Goal: Task Accomplishment & Management: Use online tool/utility

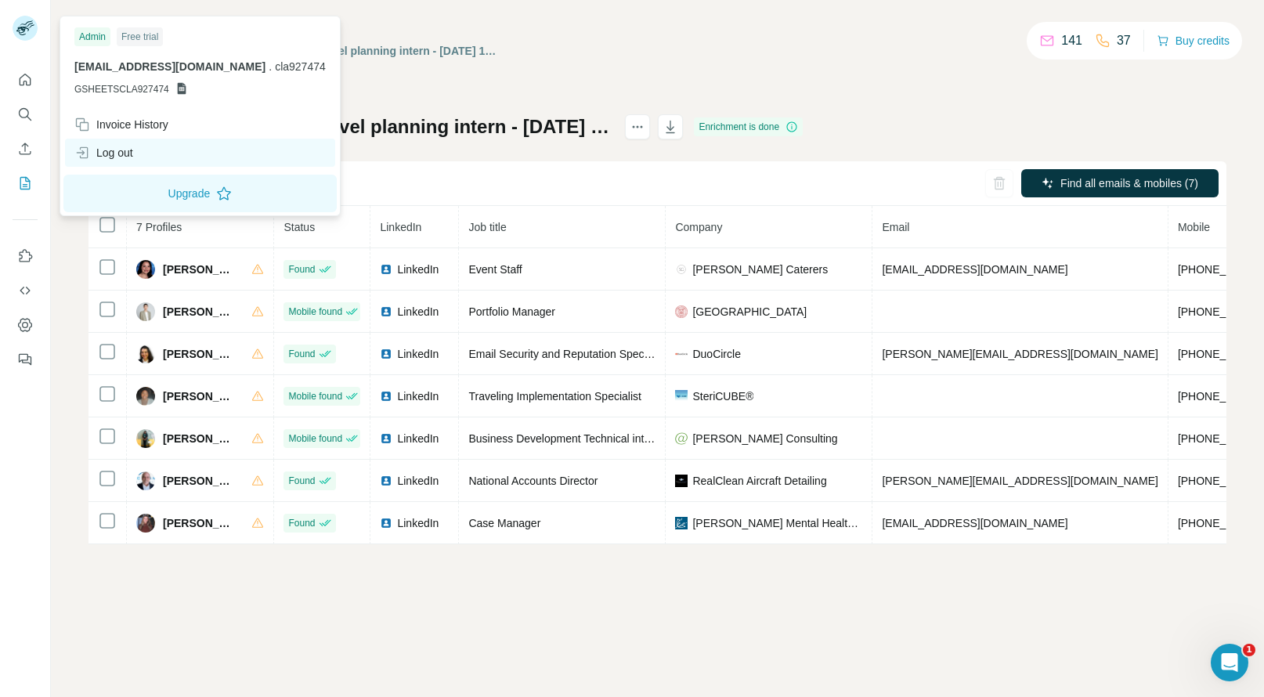
click at [119, 151] on div "Log out" at bounding box center [103, 153] width 59 height 16
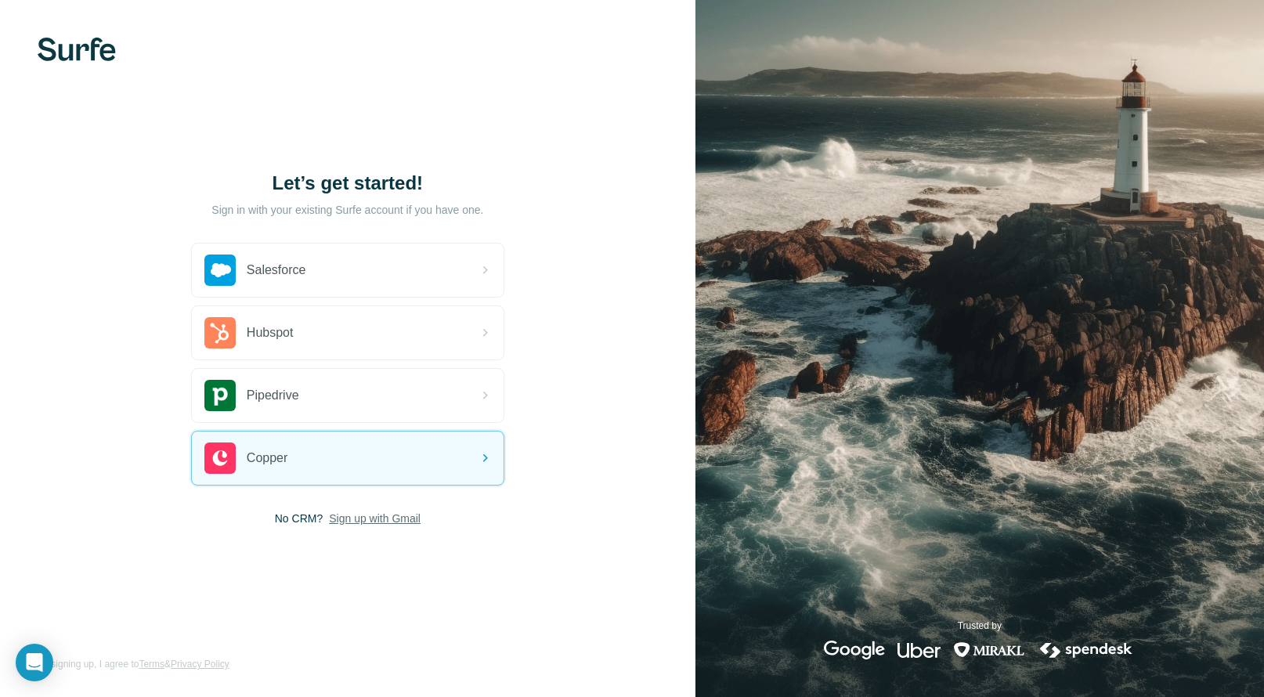
click at [385, 526] on span "Sign up with Gmail" at bounding box center [375, 519] width 92 height 16
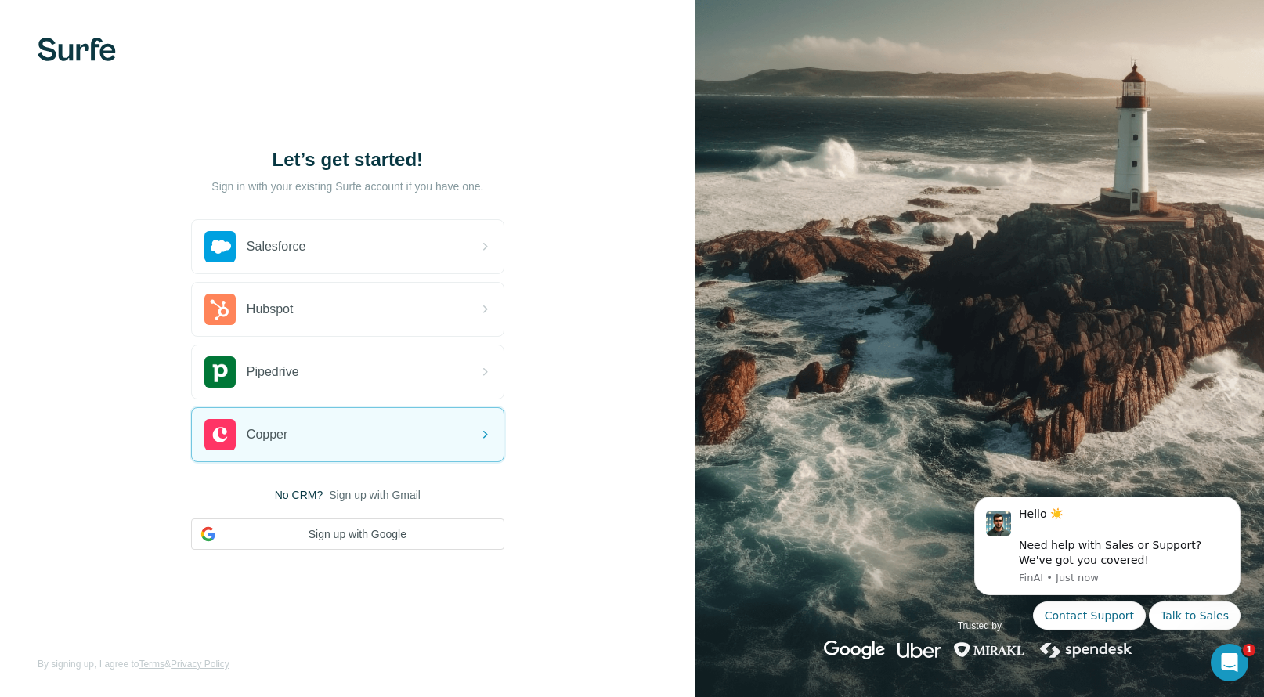
click at [385, 526] on button "Sign up with Google" at bounding box center [347, 534] width 313 height 31
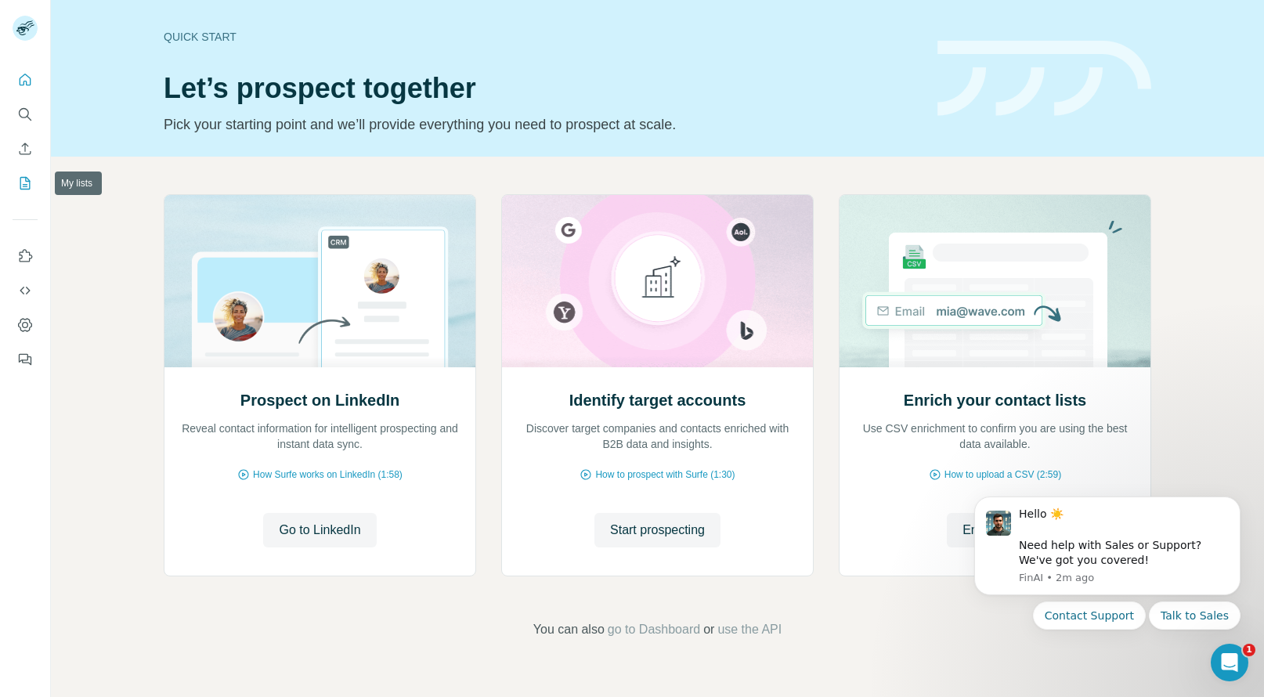
click at [23, 178] on icon "My lists" at bounding box center [25, 183] width 16 height 16
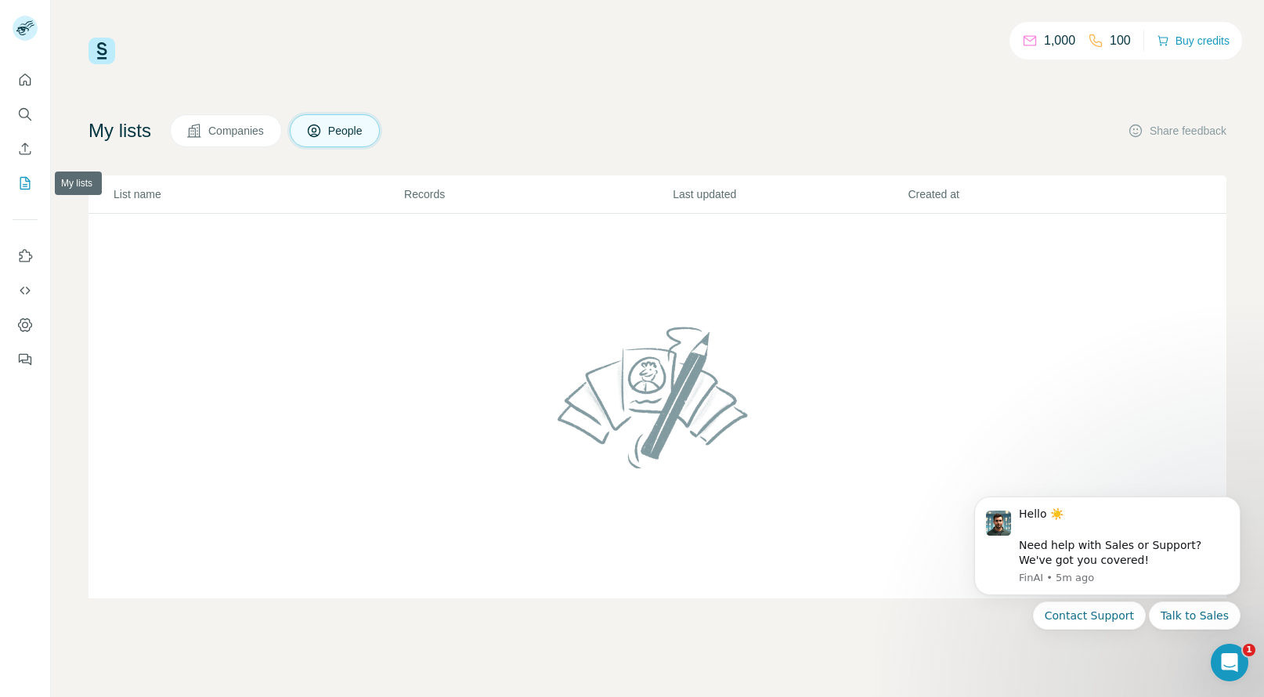
click at [27, 180] on icon "My lists" at bounding box center [25, 183] width 16 height 16
click at [431, 223] on td at bounding box center [658, 406] width 1138 height 385
click at [30, 186] on icon "My lists" at bounding box center [25, 183] width 10 height 13
click at [20, 184] on icon "My lists" at bounding box center [25, 183] width 16 height 16
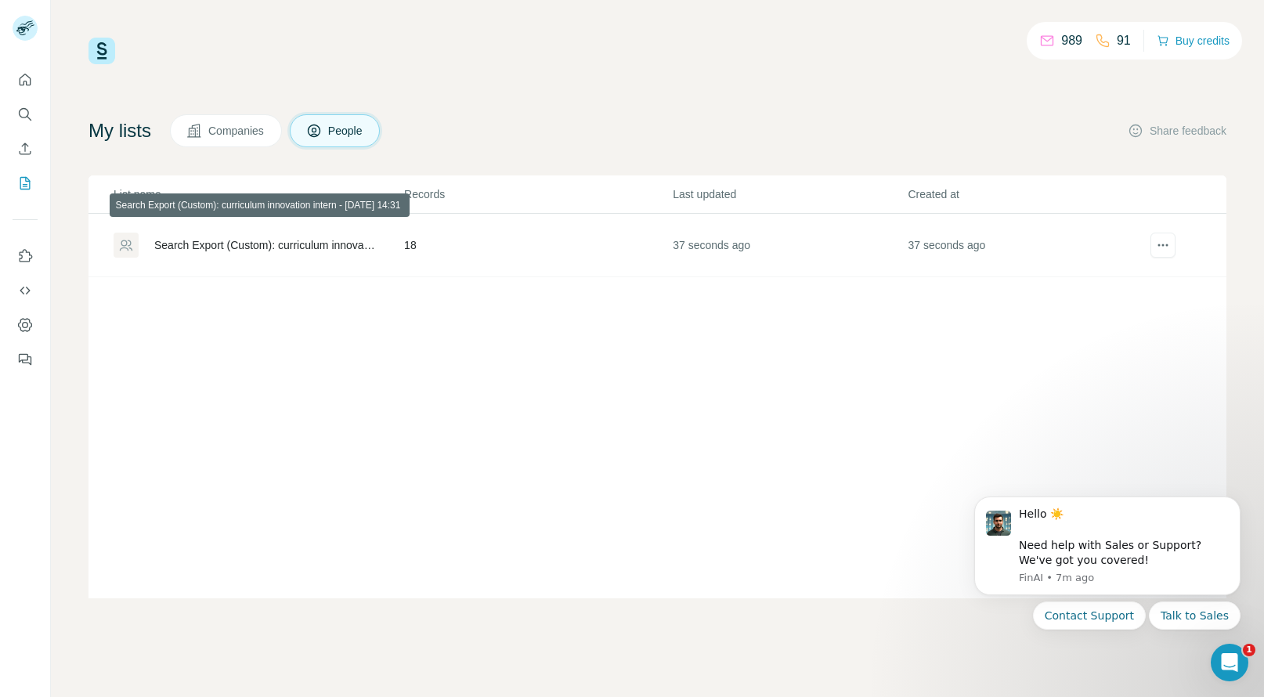
click at [378, 244] on div "Search Export (Custom): curriculum innovation intern - [DATE] 14:31" at bounding box center [265, 245] width 223 height 16
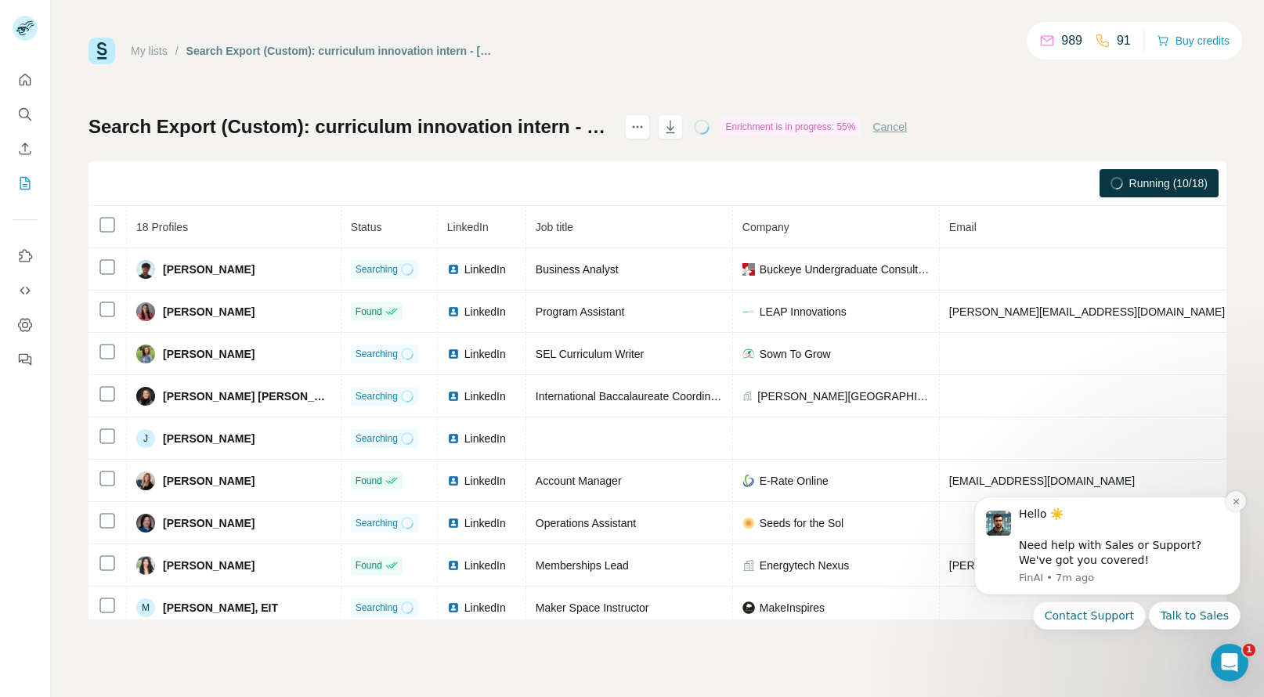
click at [1239, 507] on button "Dismiss notification" at bounding box center [1236, 501] width 20 height 20
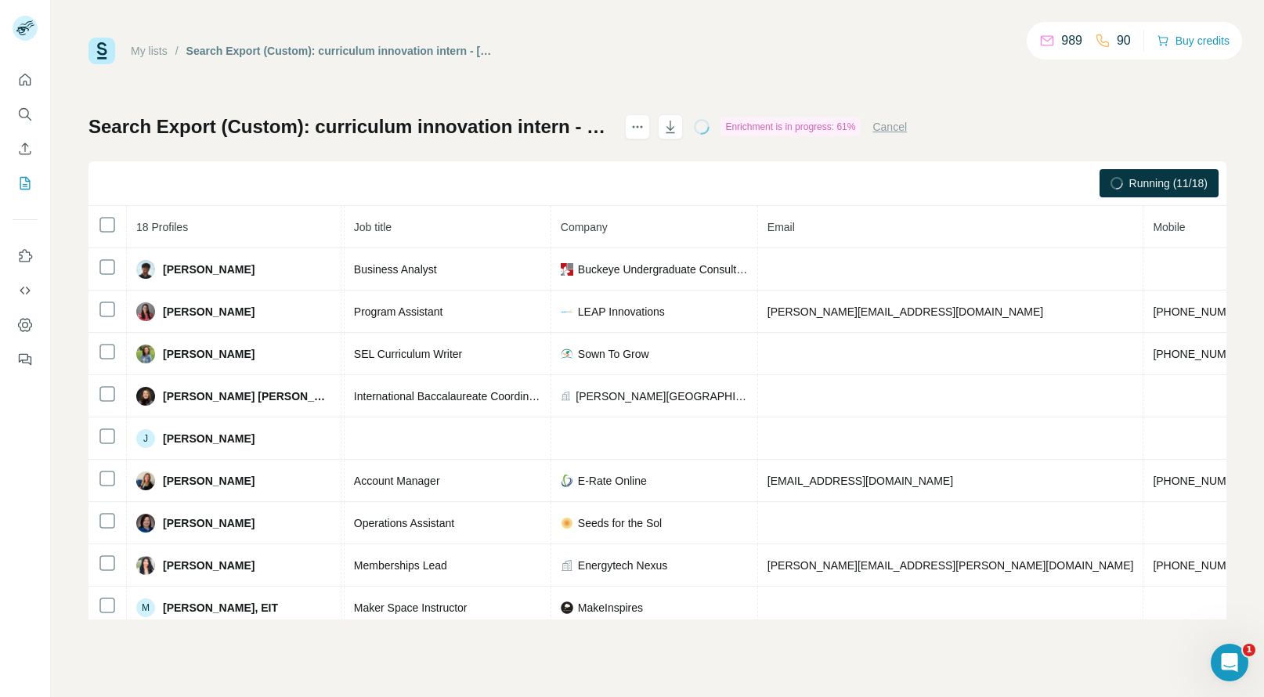
scroll to position [0, 188]
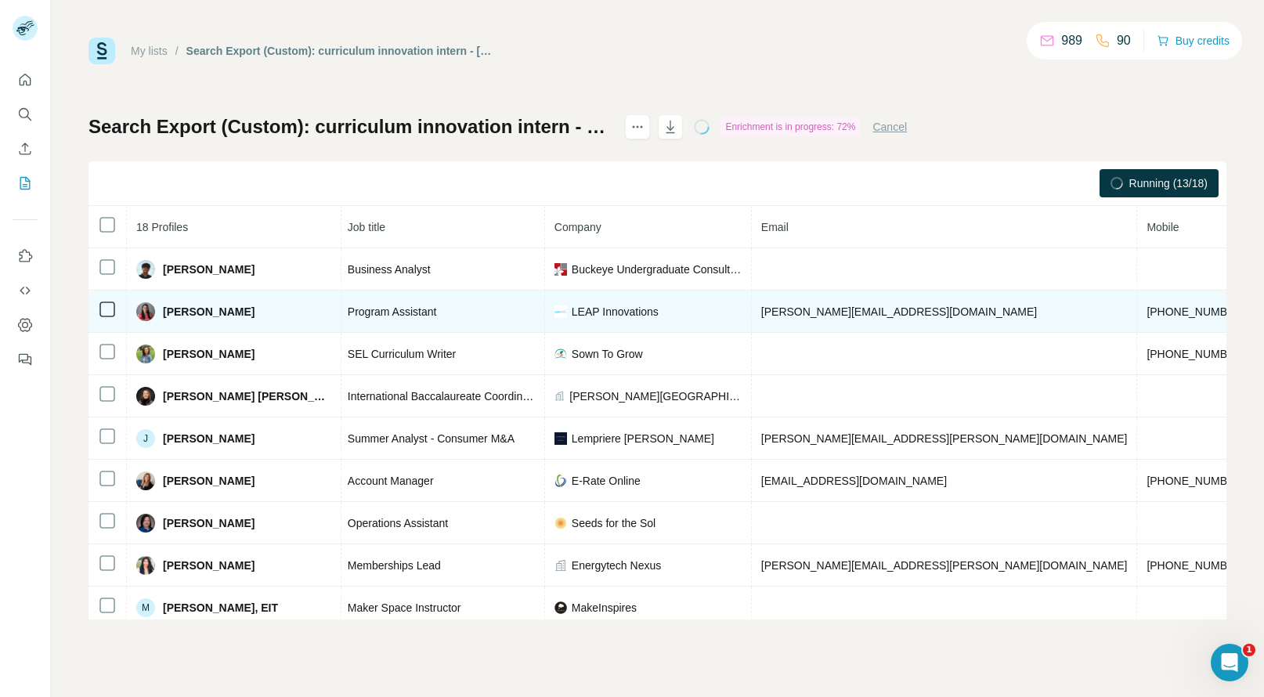
click at [1147, 309] on span "+16787178803" at bounding box center [1196, 312] width 99 height 13
copy span "+16787178803"
click at [171, 313] on span "Devika Toprani" at bounding box center [209, 312] width 92 height 16
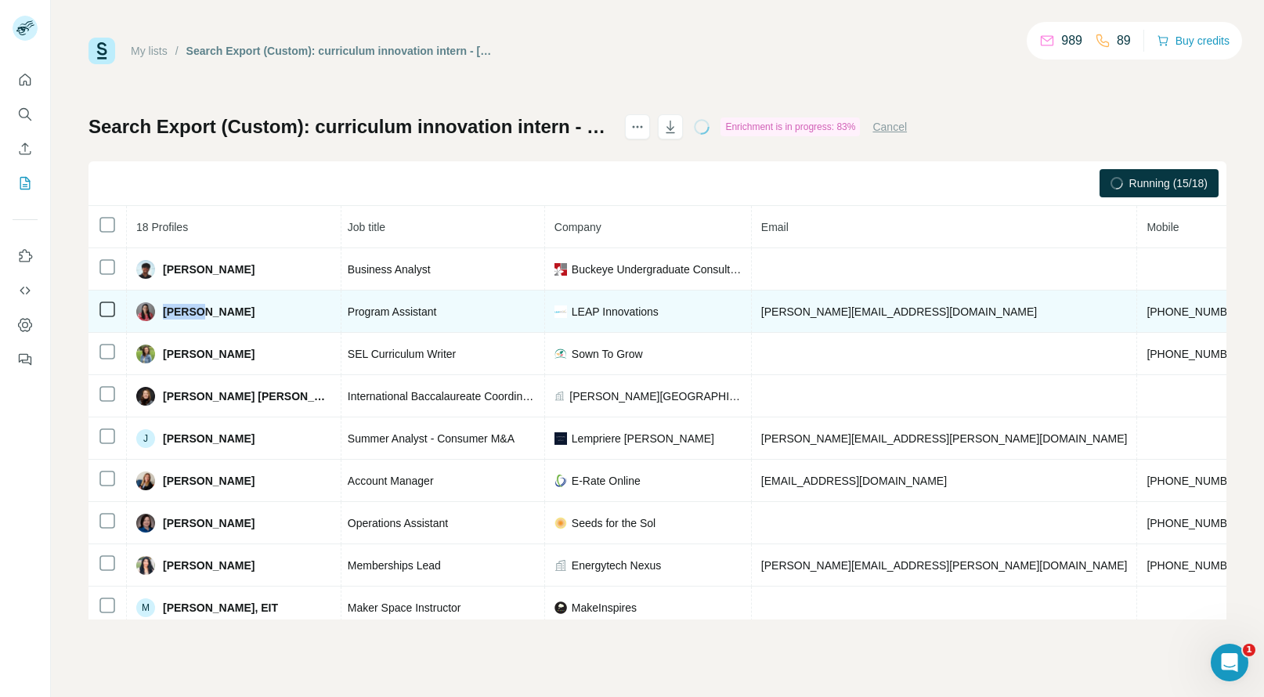
click at [171, 313] on span "Devika Toprani" at bounding box center [209, 312] width 92 height 16
copy span "Devika"
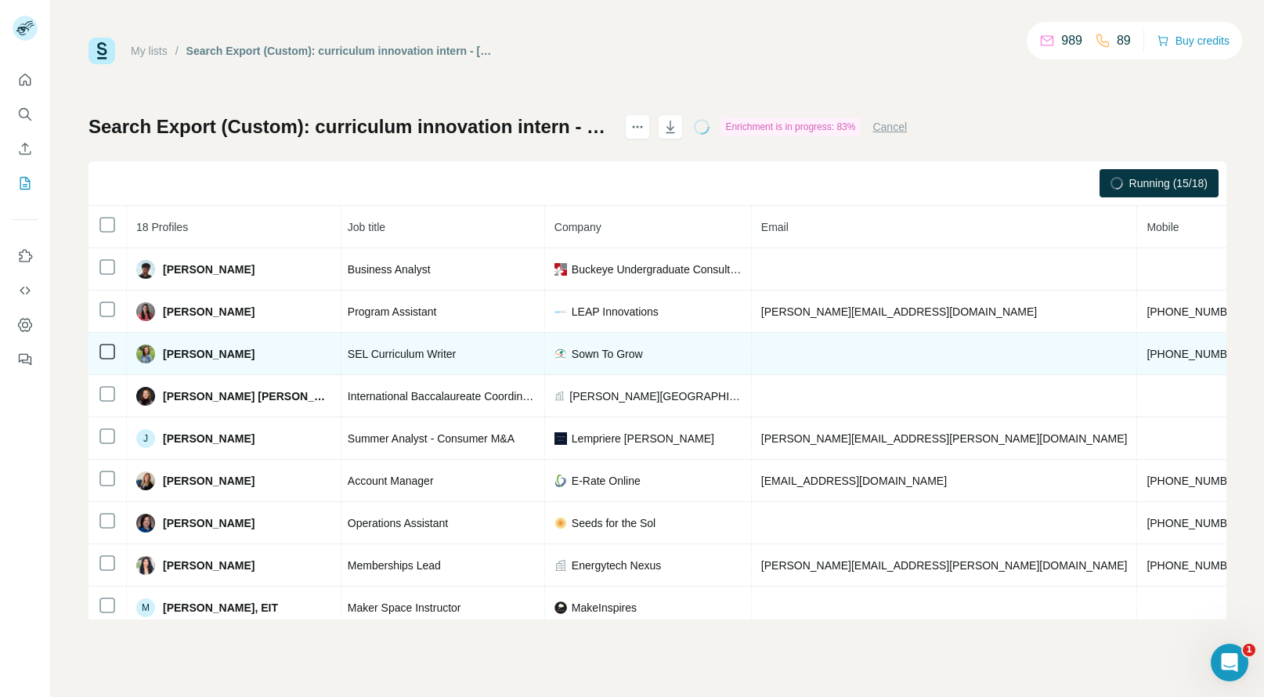
click at [1147, 353] on span "+19178434066" at bounding box center [1196, 354] width 99 height 13
copy span "+19178434066"
click at [174, 353] on span "Diana Inzirillo Benedict" at bounding box center [209, 354] width 92 height 16
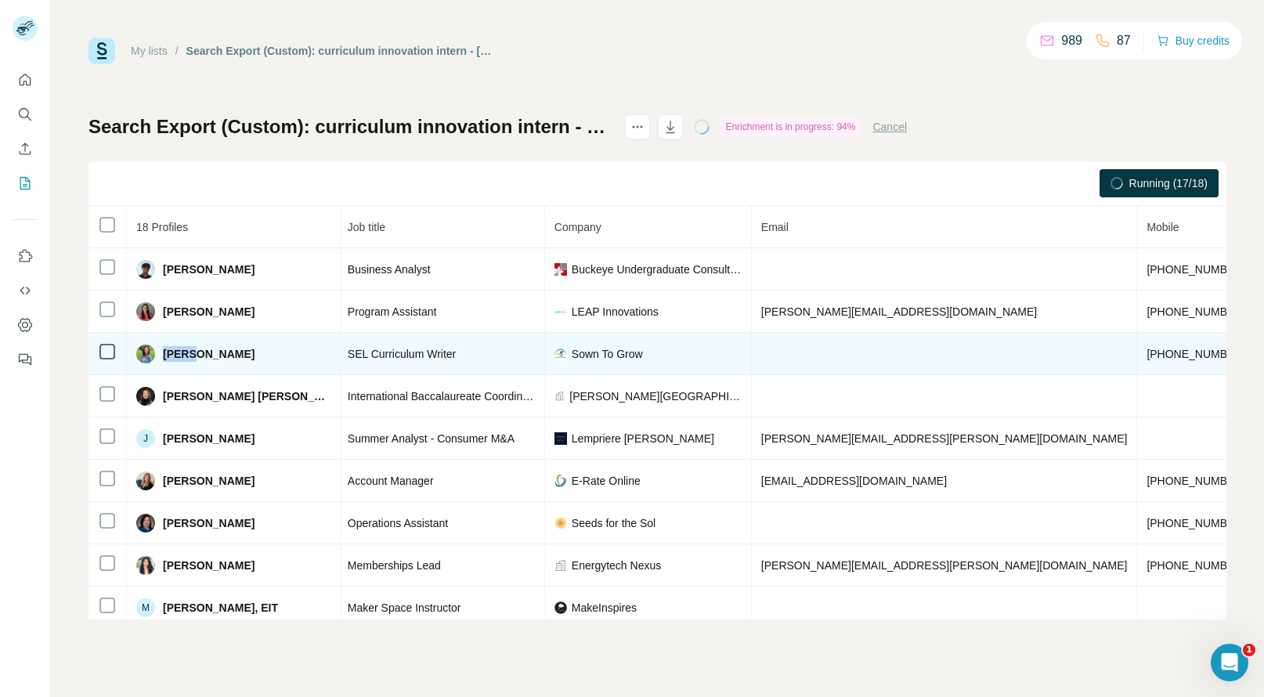
click at [174, 353] on span "Diana Inzirillo Benedict" at bounding box center [209, 354] width 92 height 16
copy span "Diana"
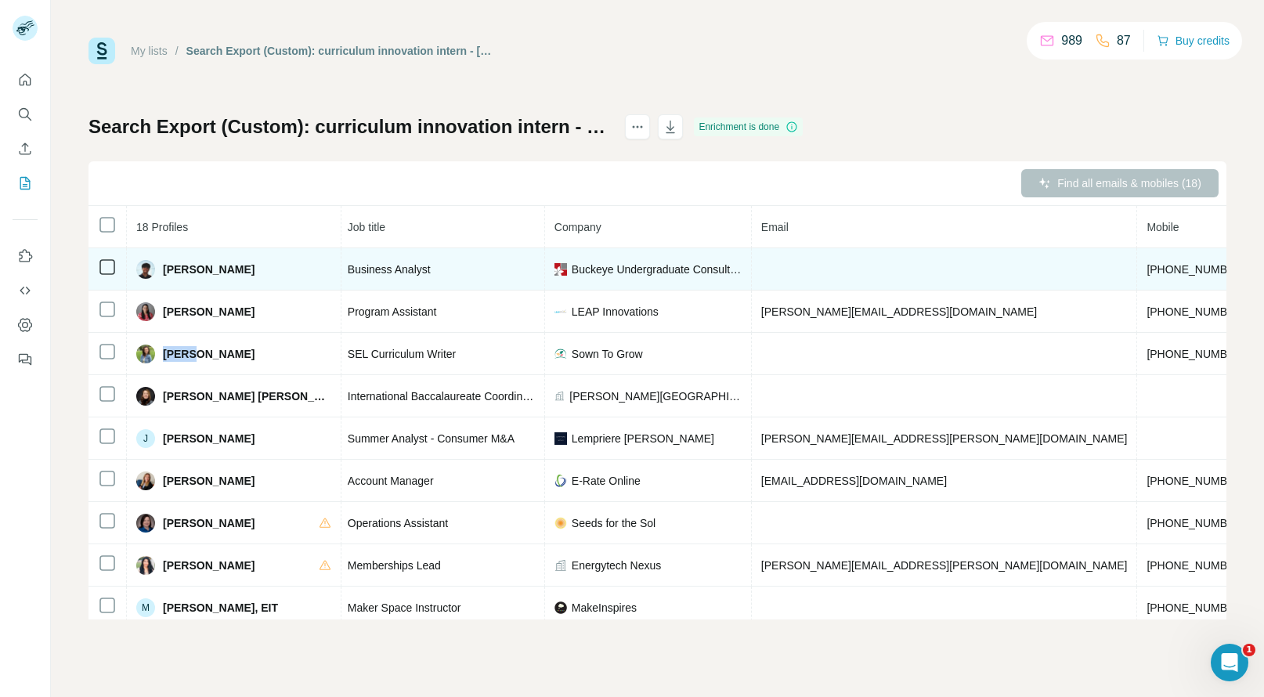
click at [1147, 269] on span "+18178052078" at bounding box center [1196, 269] width 99 height 13
copy span "+18178052078"
click at [170, 269] on span "Abhishek Bhave" at bounding box center [209, 270] width 92 height 16
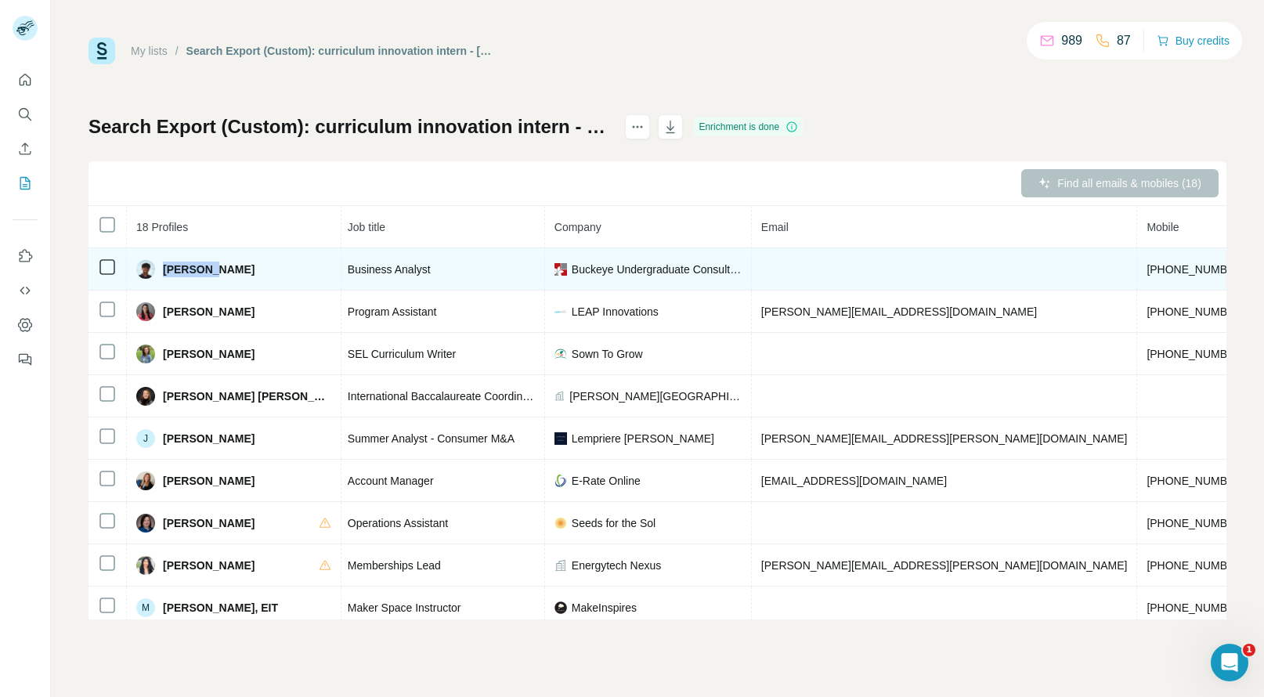
click at [170, 269] on span "Abhishek Bhave" at bounding box center [209, 270] width 92 height 16
copy span "Abhishek"
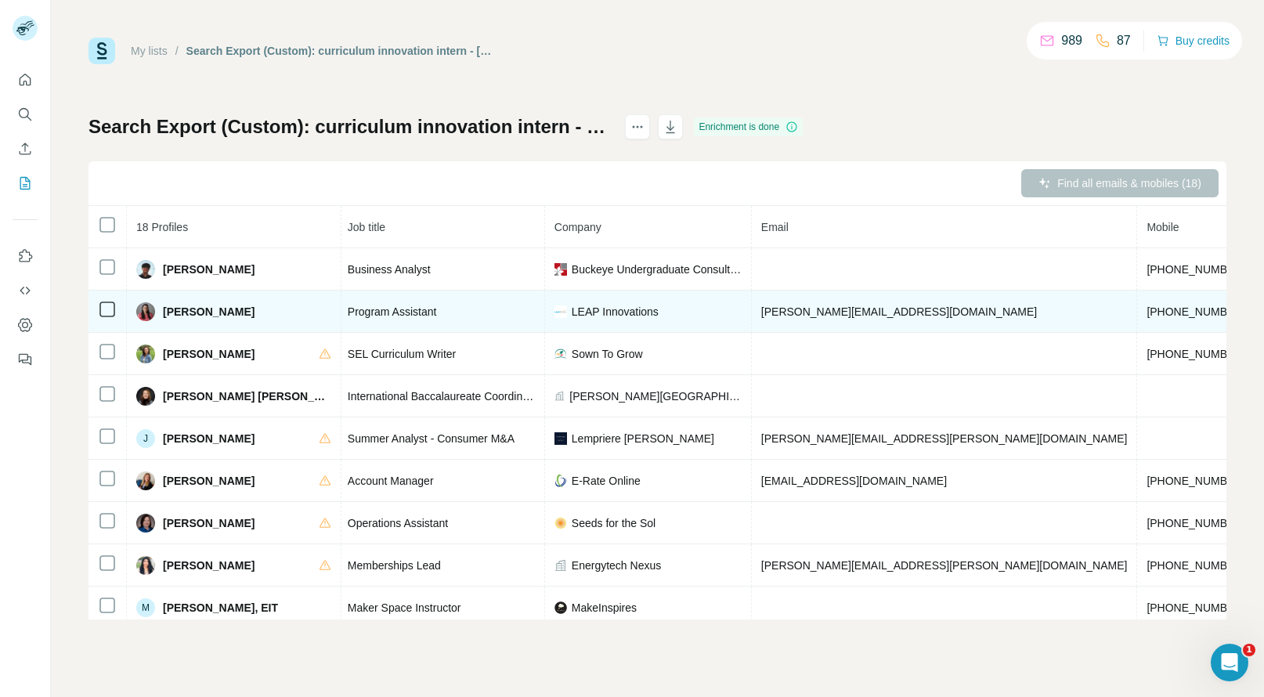
click at [1147, 311] on span "+16787178803" at bounding box center [1196, 312] width 99 height 13
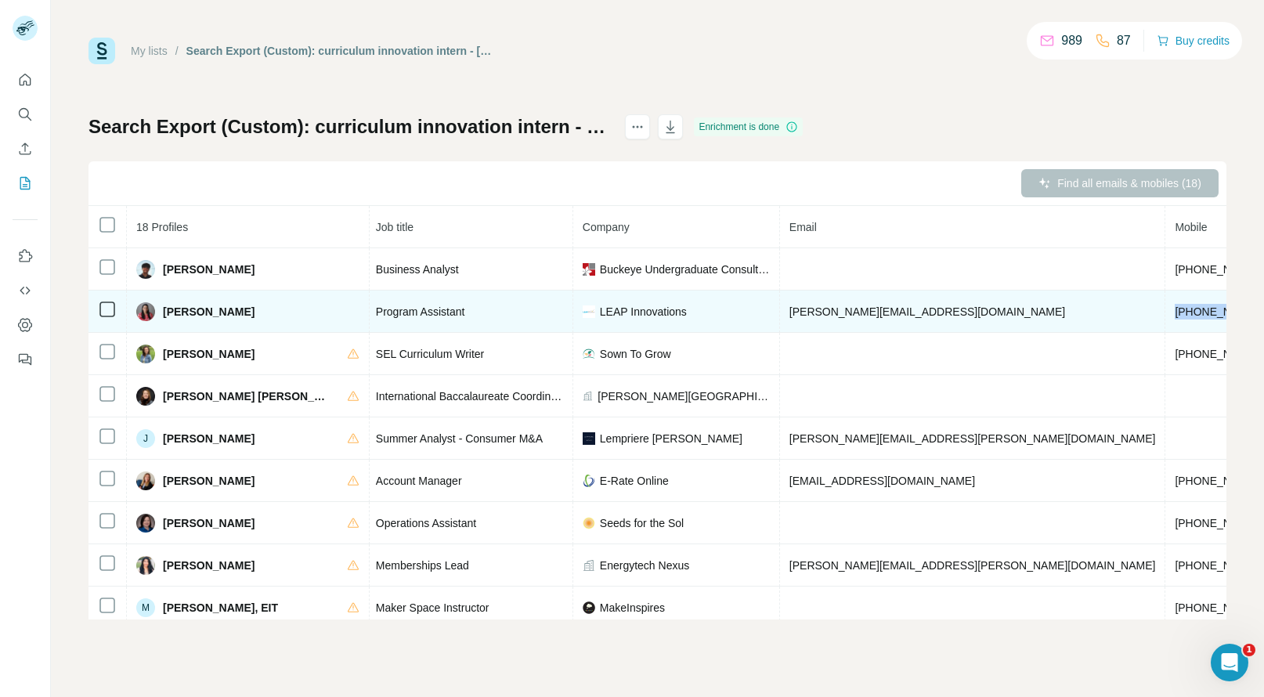
copy span "+16787178803"
click at [175, 313] on span "Devika Toprani" at bounding box center [209, 312] width 92 height 16
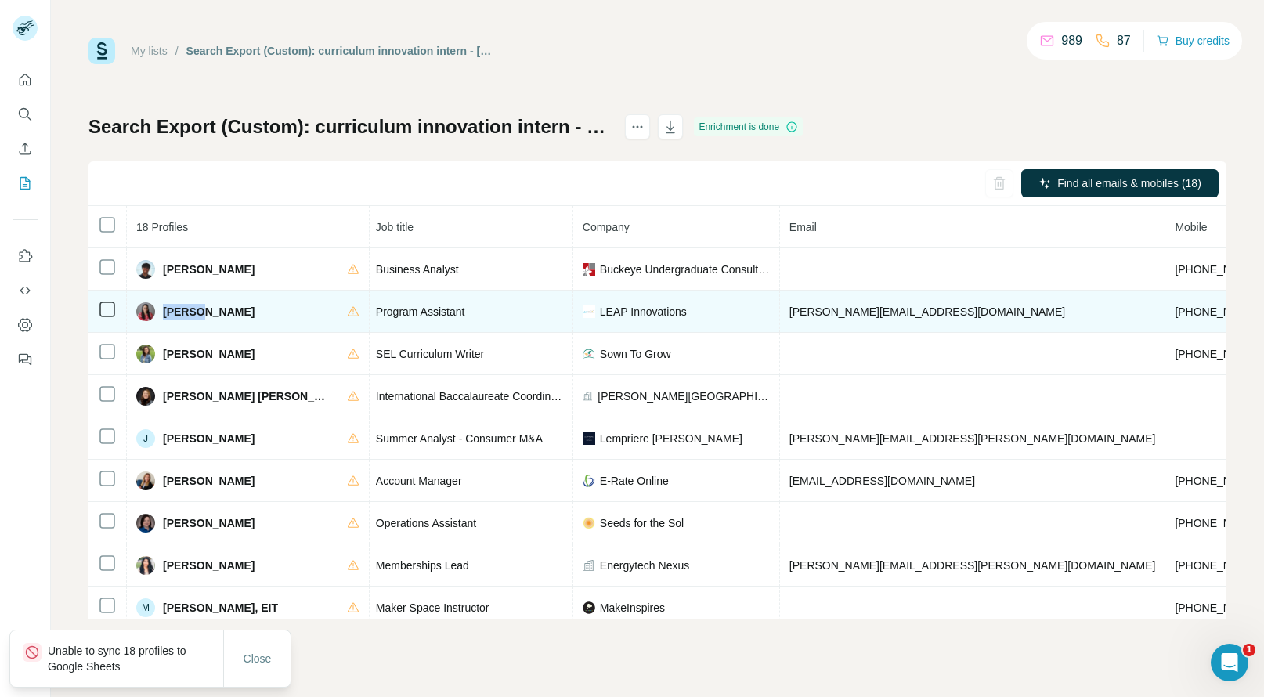
copy span "Devika"
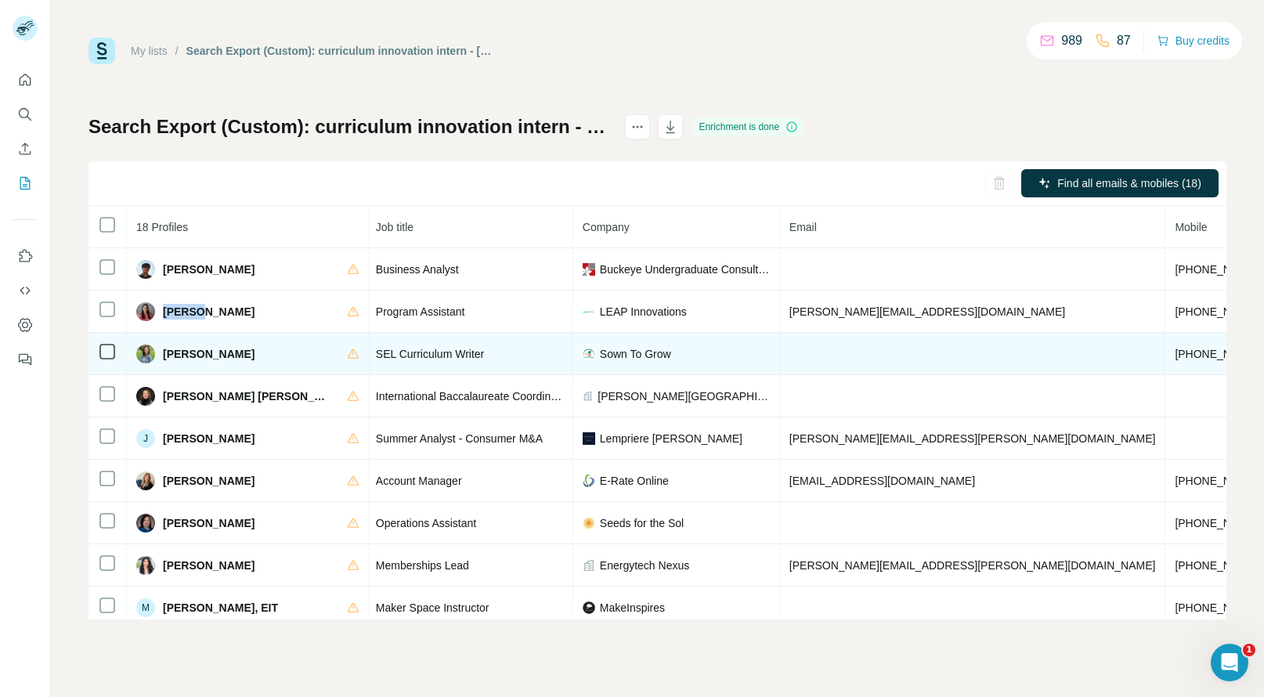
click at [1175, 356] on span "+19178434066" at bounding box center [1224, 354] width 99 height 13
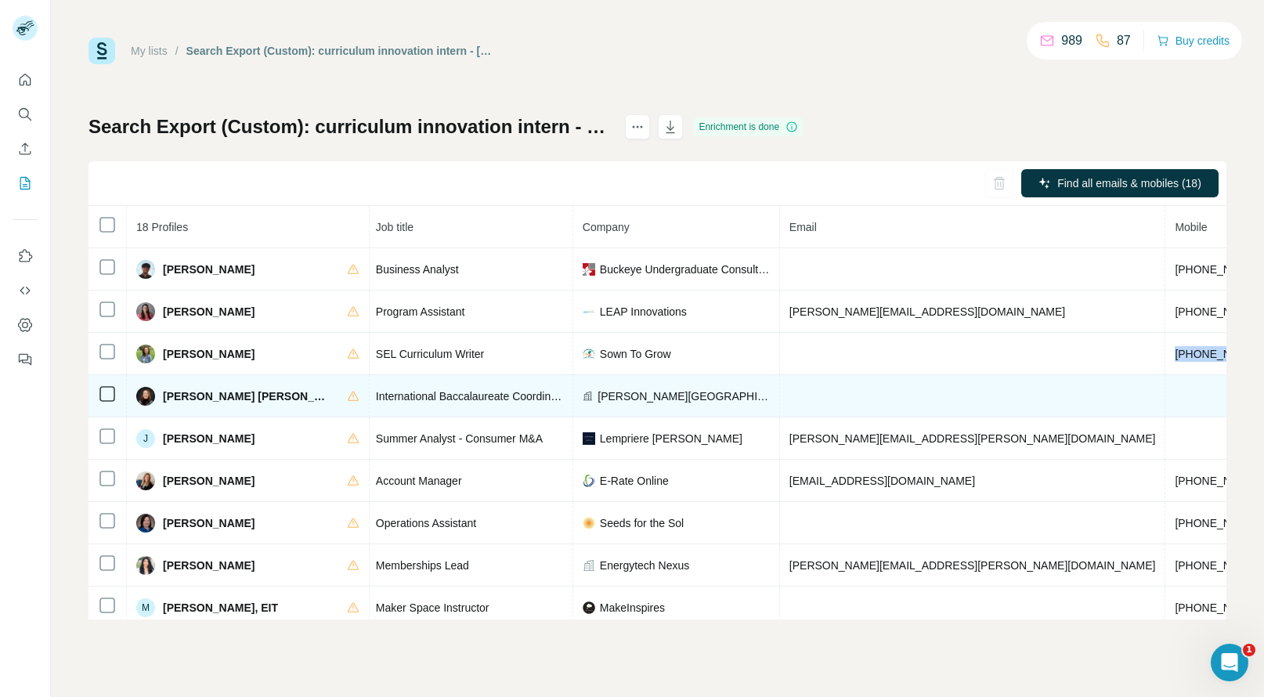
copy span "+19178434066"
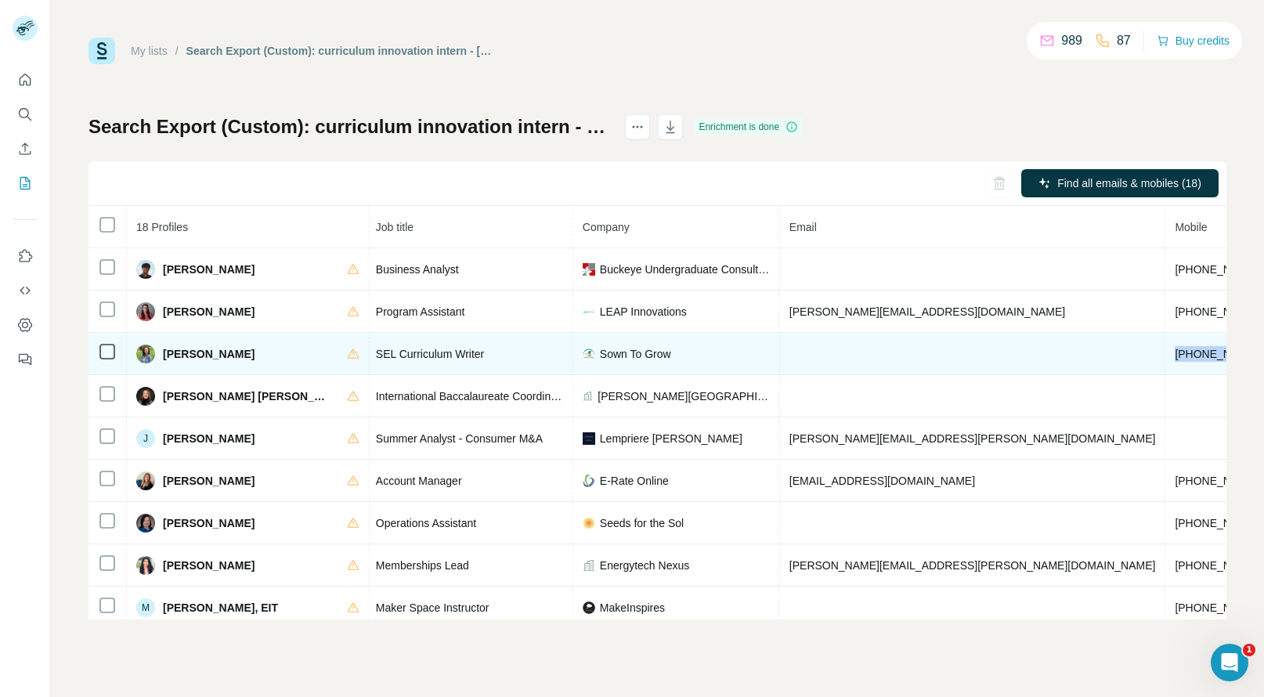
click at [184, 354] on span "Diana Inzirillo Benedict" at bounding box center [209, 354] width 92 height 16
copy span "Diana"
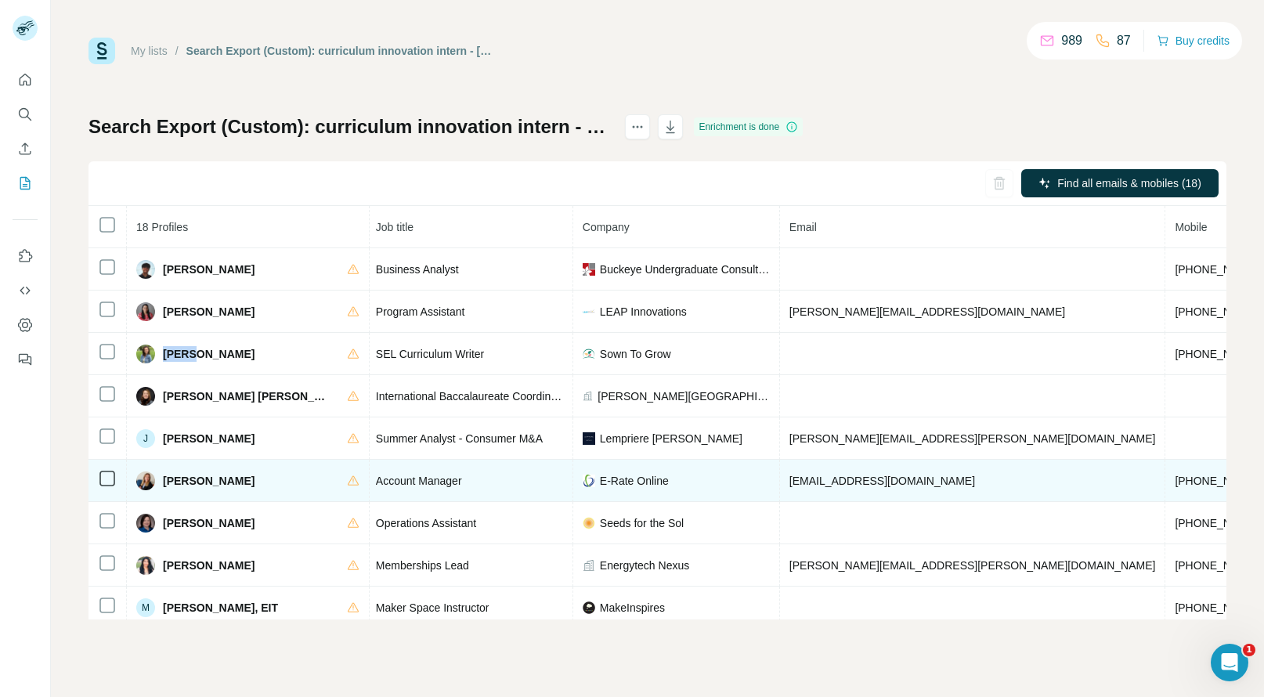
click at [1175, 479] on span "+12033936553" at bounding box center [1224, 481] width 99 height 13
click at [165, 481] on span "Jenna Abriola" at bounding box center [209, 481] width 92 height 16
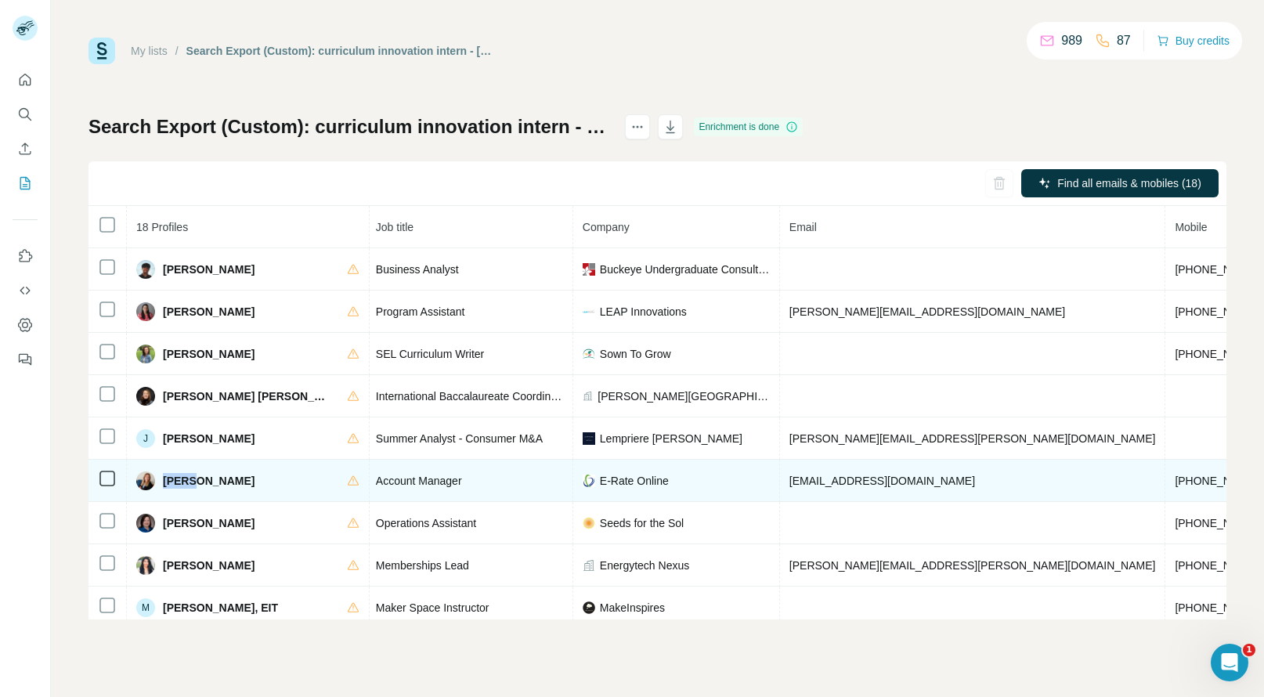
click at [165, 481] on span "Jenna Abriola" at bounding box center [209, 481] width 92 height 16
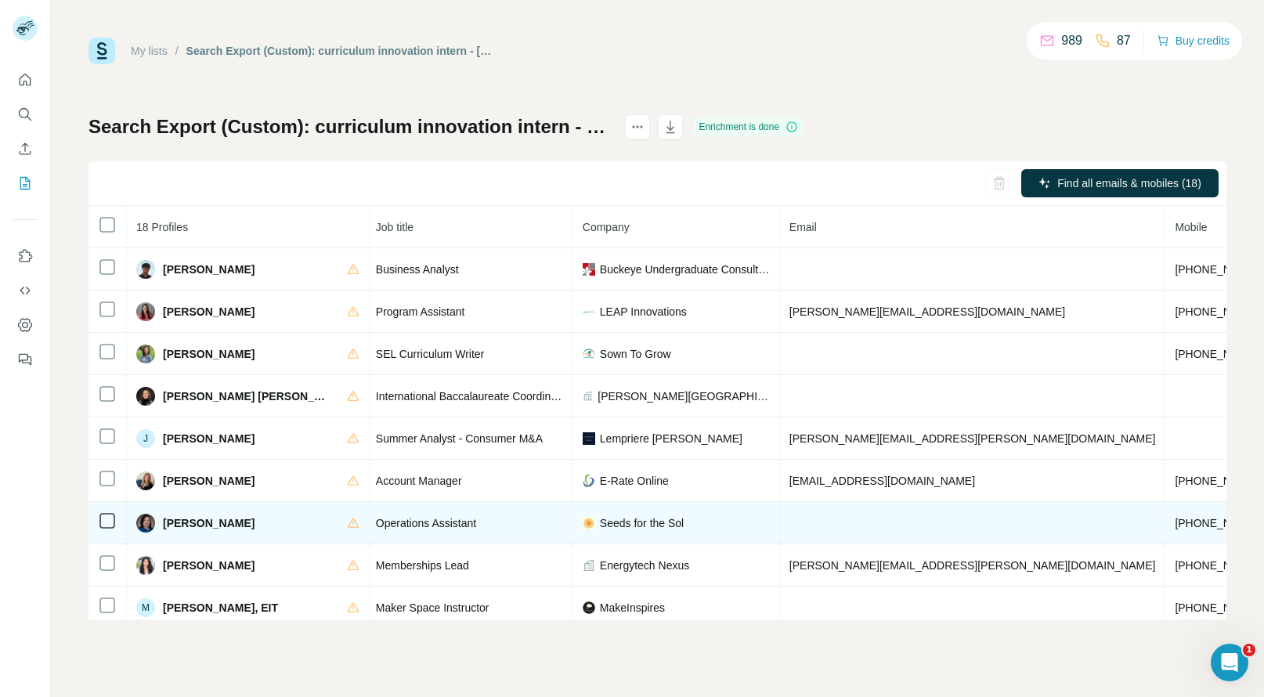
click at [1175, 526] on span "+19712617820" at bounding box center [1224, 523] width 99 height 13
click at [174, 522] on span "Jessalyn Horton" at bounding box center [209, 523] width 92 height 16
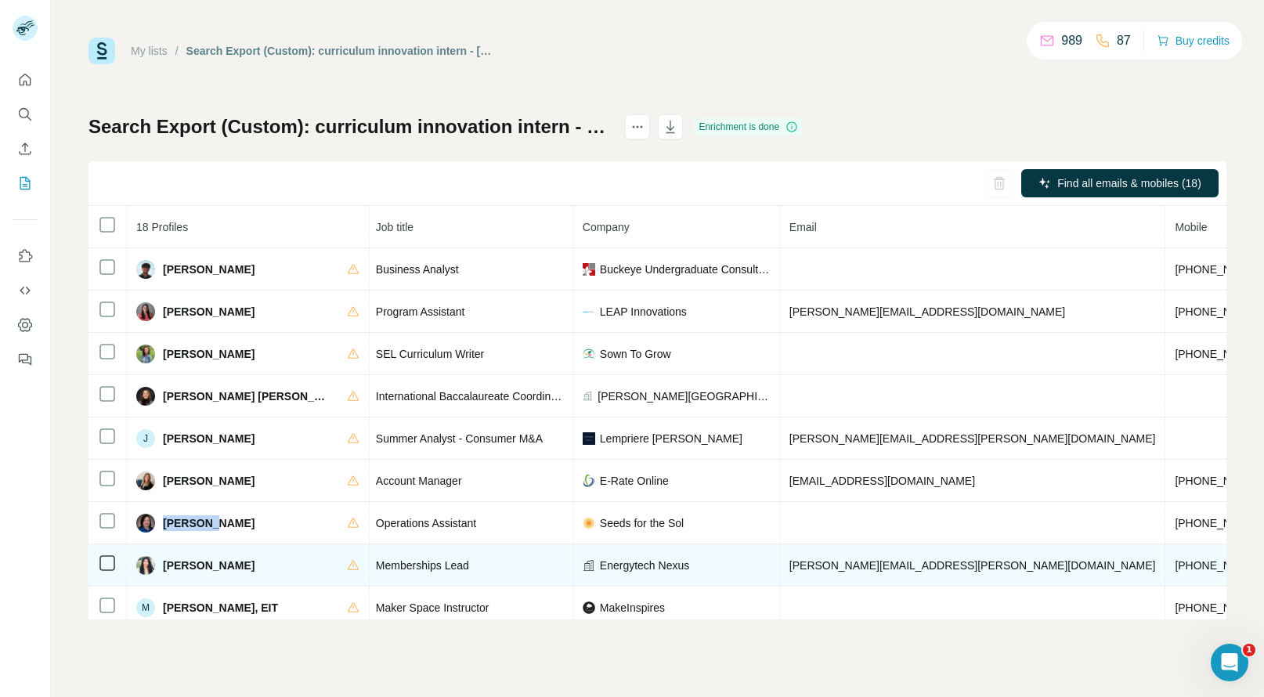
click at [1175, 564] on span "+18328584674" at bounding box center [1224, 565] width 99 height 13
click at [174, 565] on span "Maisha Rumman" at bounding box center [209, 566] width 92 height 16
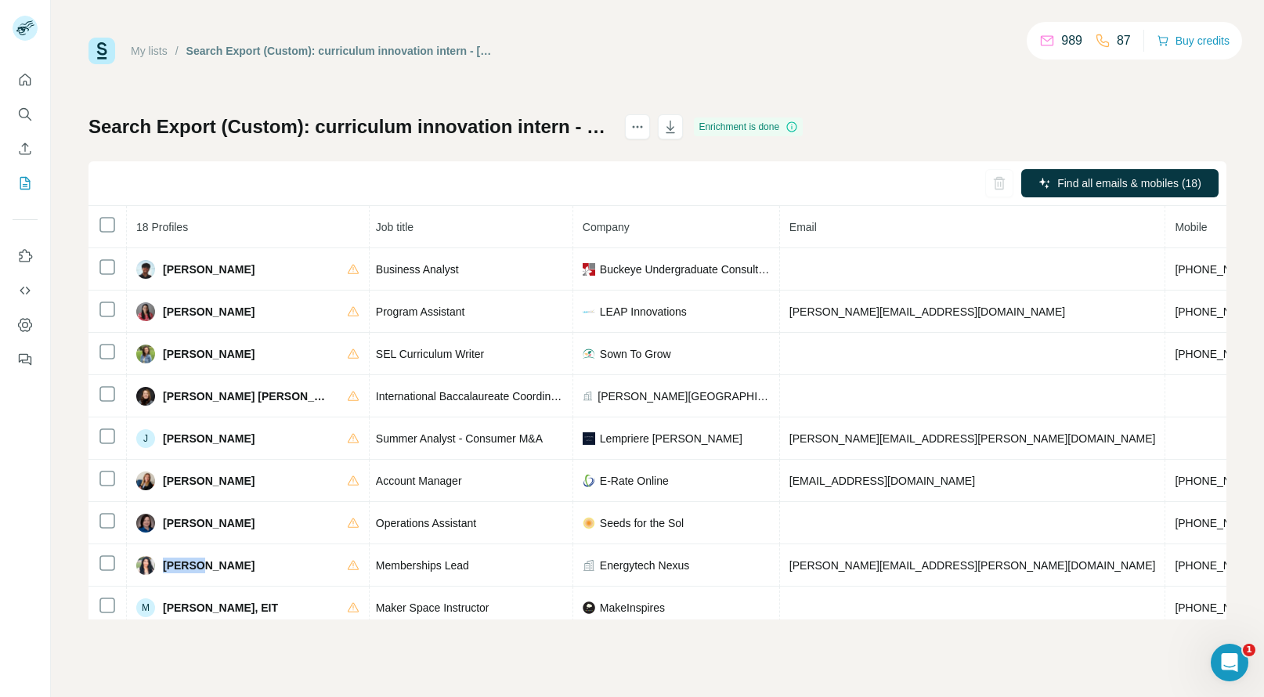
scroll to position [63, 188]
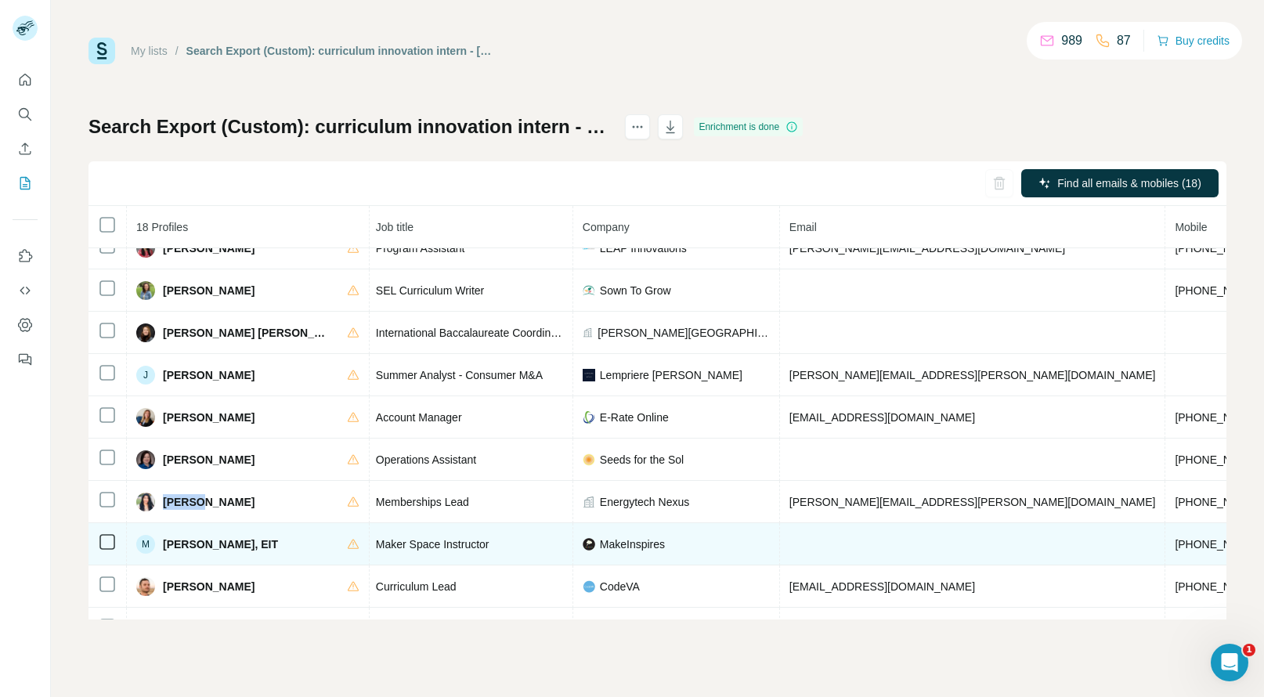
click at [1175, 538] on span "+14258144927" at bounding box center [1224, 544] width 99 height 13
click at [181, 543] on span "Margaret Parks, EIT" at bounding box center [220, 545] width 115 height 16
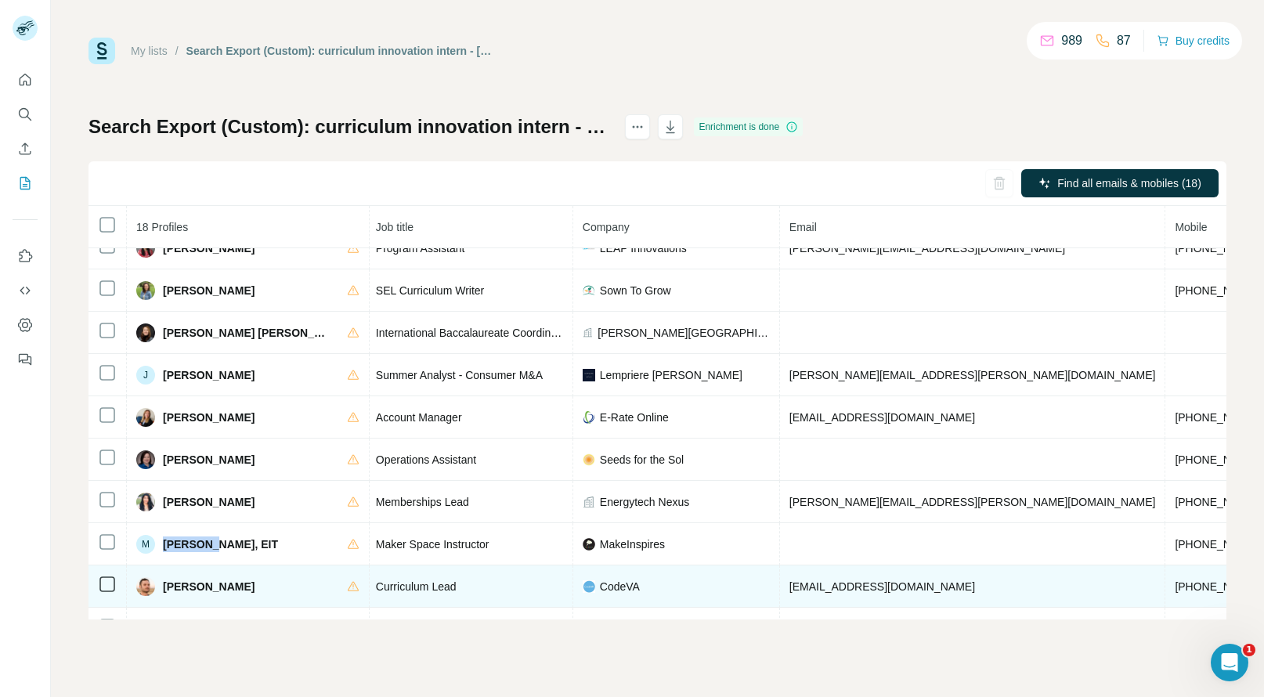
click at [1175, 587] on span "+14086606461" at bounding box center [1224, 586] width 99 height 13
click at [176, 586] on span "Michael Taylor" at bounding box center [209, 587] width 92 height 16
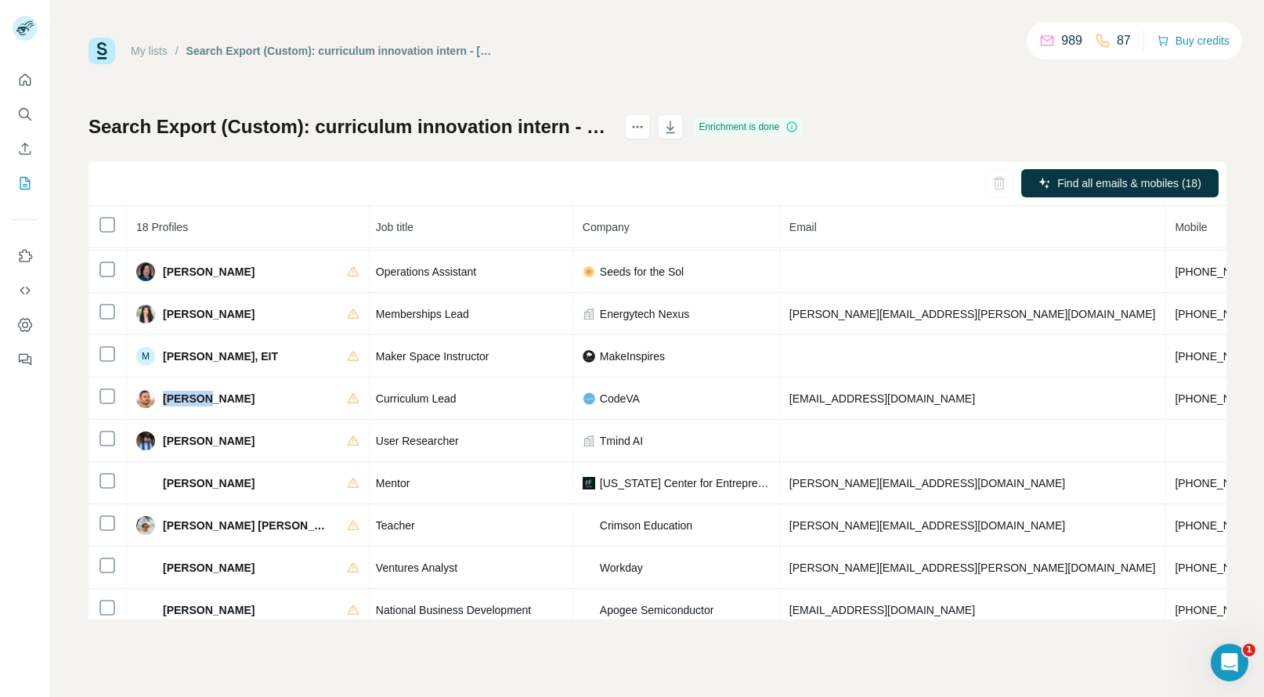
scroll to position [298, 188]
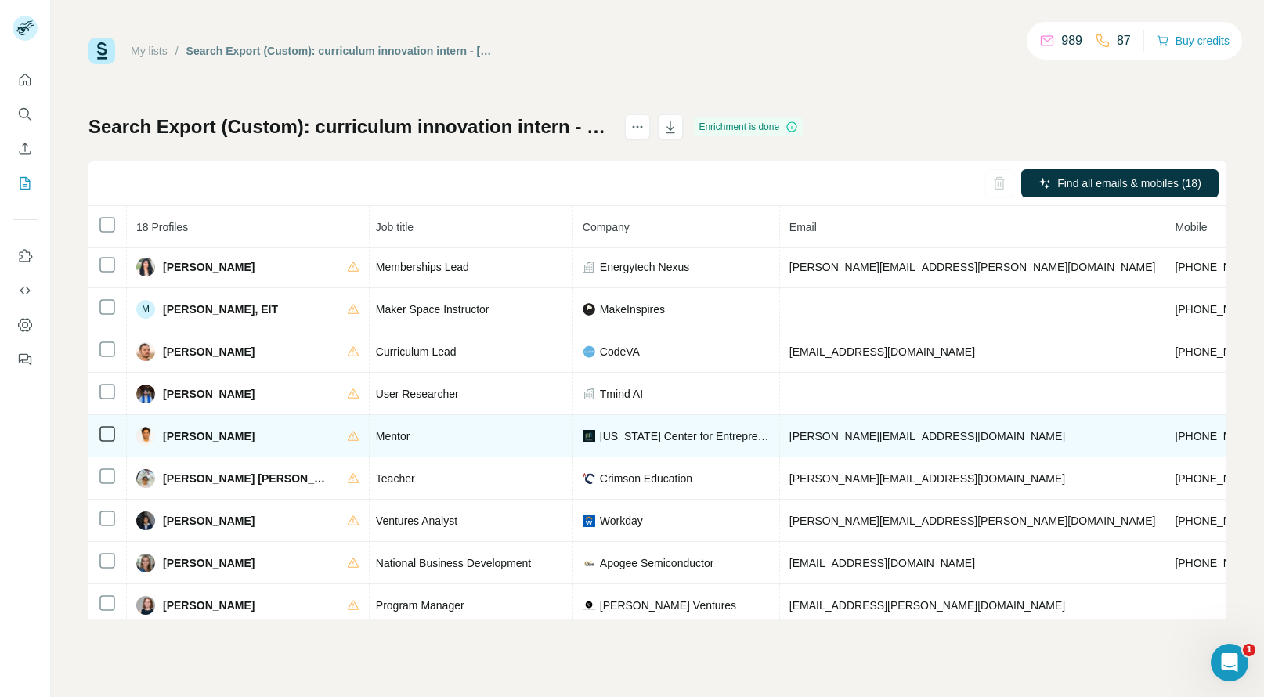
click at [1175, 436] on span "+12078817790" at bounding box center [1224, 436] width 99 height 13
click at [177, 432] on span "RAHUL SHARMA" at bounding box center [209, 437] width 92 height 16
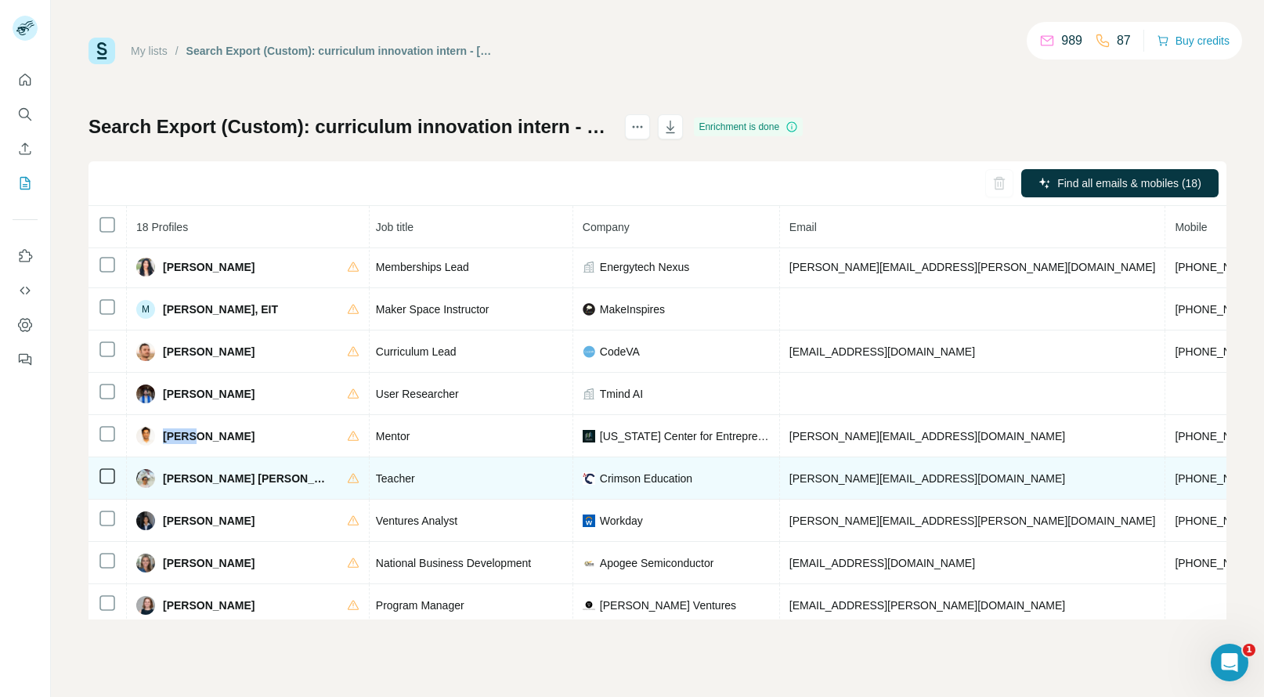
click at [1175, 479] on span "+14165003778" at bounding box center [1224, 478] width 99 height 13
click at [168, 478] on span "Ranjani Lalitha Sridhar" at bounding box center [247, 479] width 168 height 16
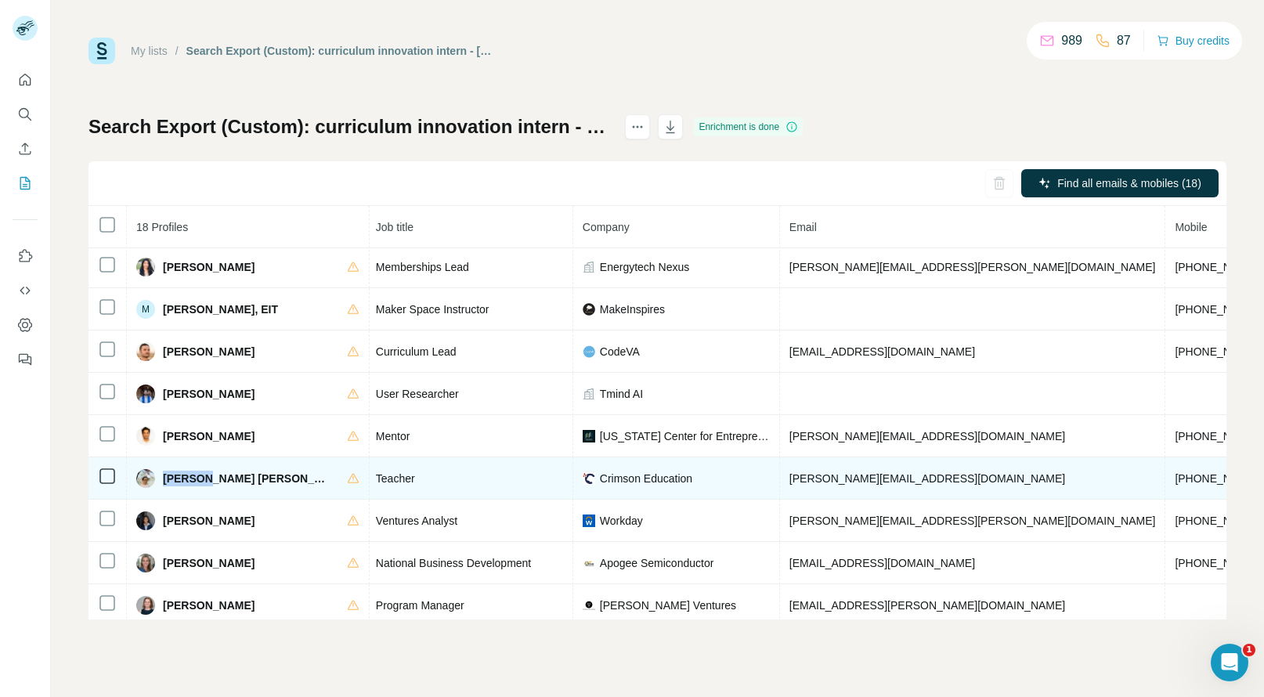
click at [168, 478] on span "Ranjani Lalitha Sridhar" at bounding box center [247, 479] width 168 height 16
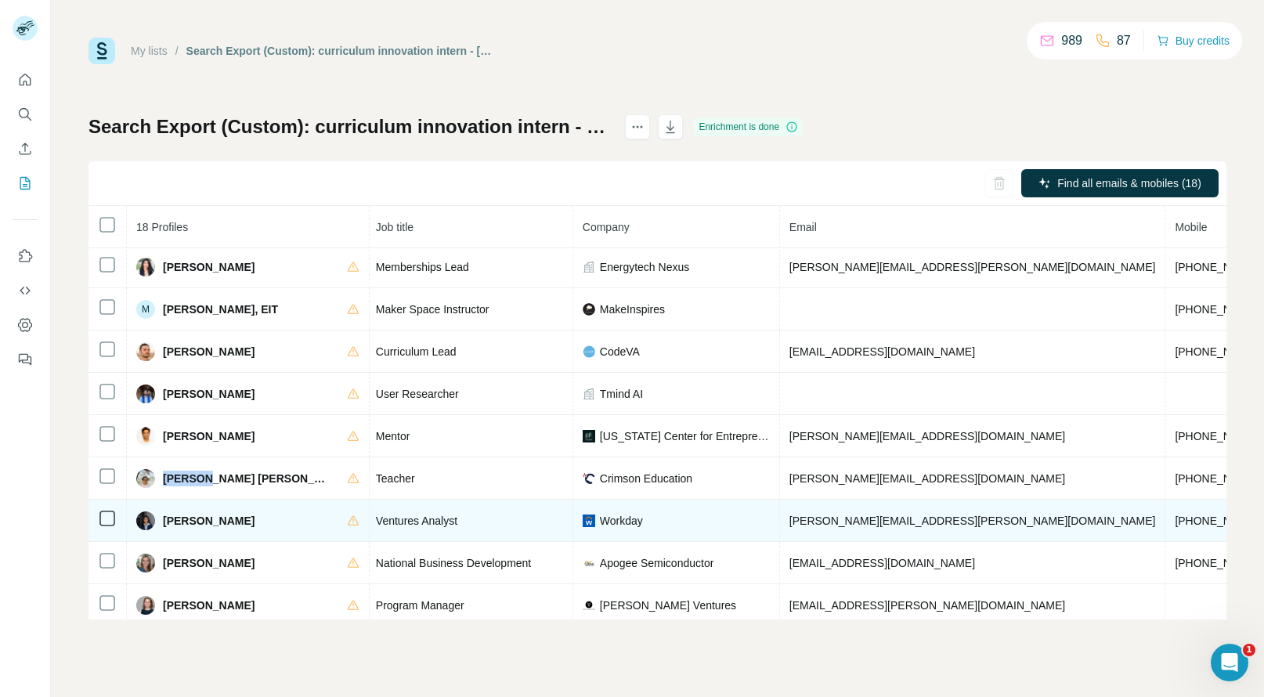
click at [1175, 515] on span "+15102200311" at bounding box center [1224, 521] width 99 height 13
click at [175, 525] on span "Richa Ray" at bounding box center [209, 521] width 92 height 16
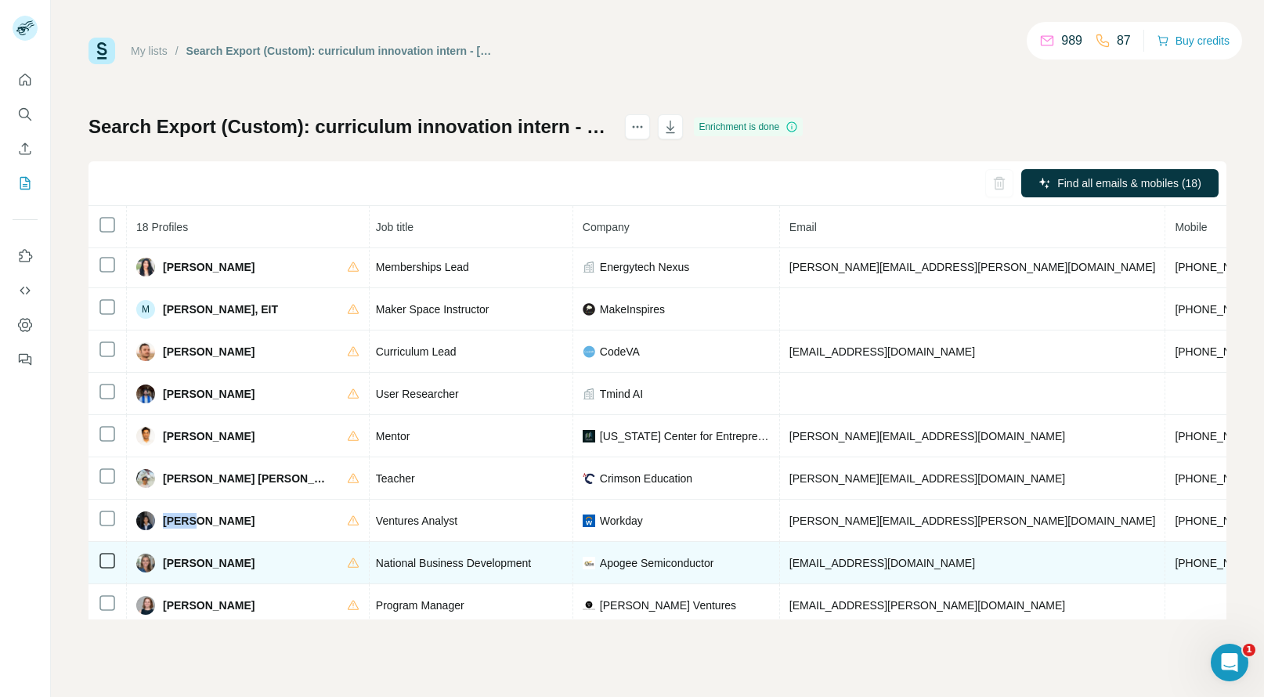
click at [1175, 564] on span "+12147387575" at bounding box center [1224, 563] width 99 height 13
click at [179, 569] on span "Sarah Collier" at bounding box center [209, 563] width 92 height 16
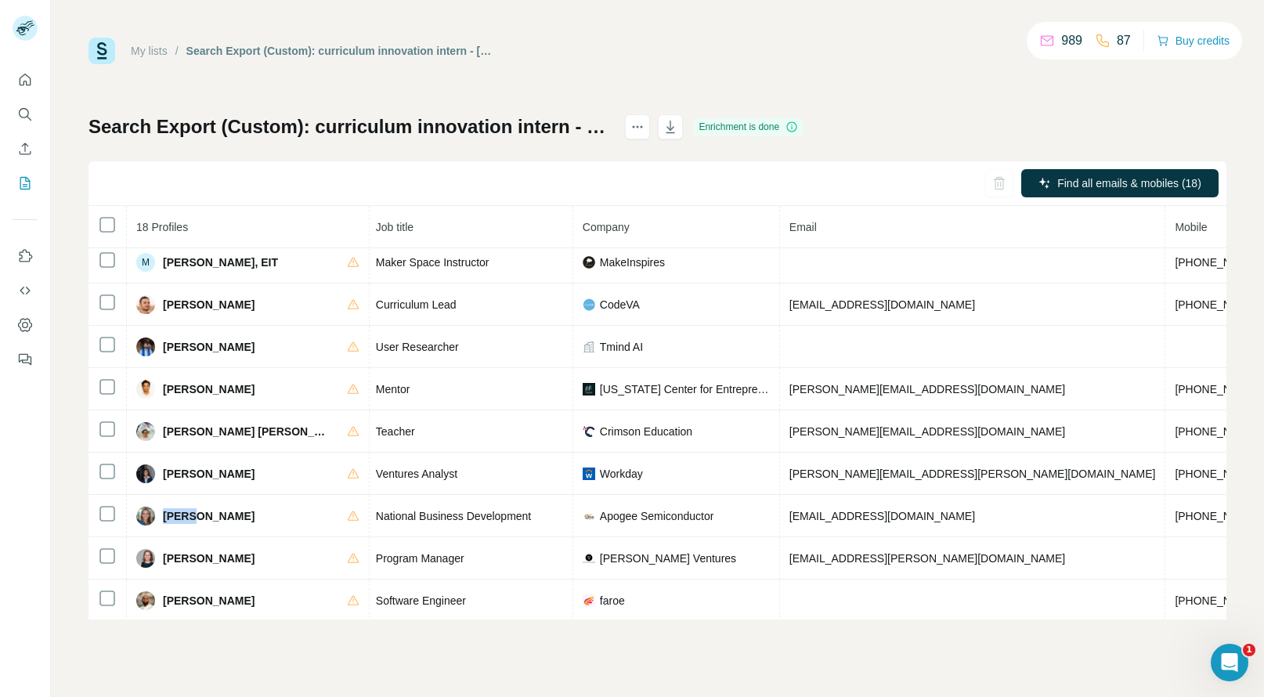
scroll to position [392, 188]
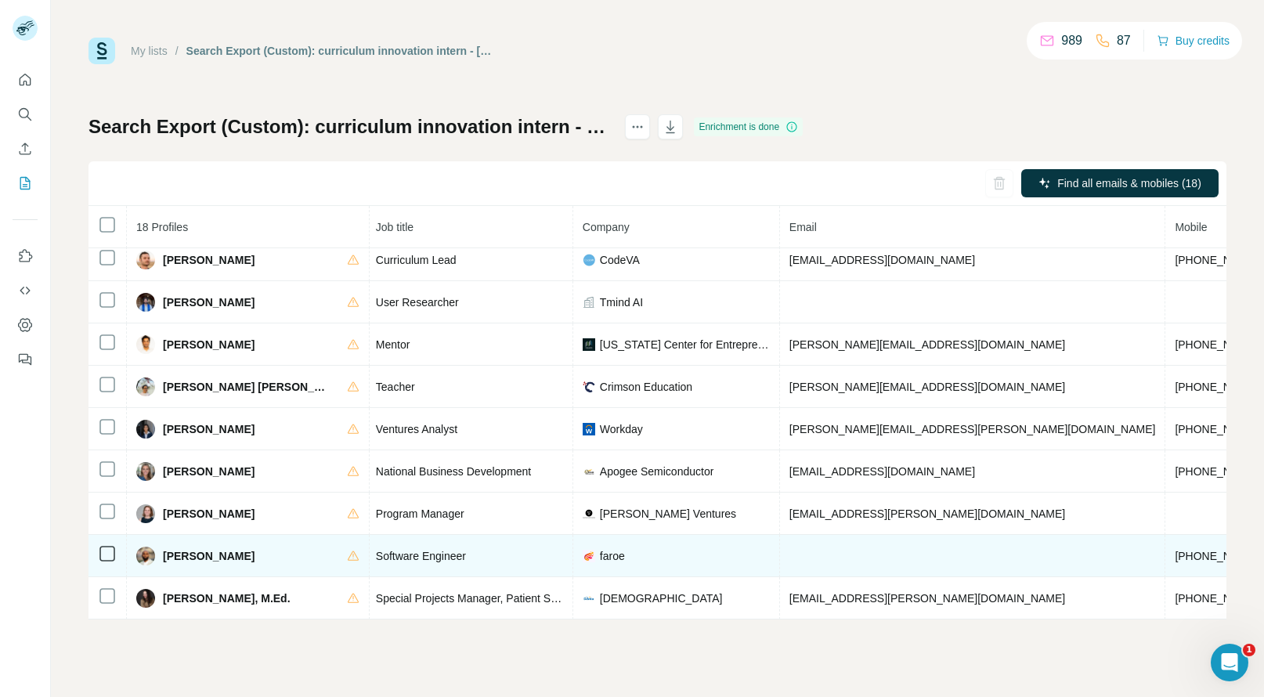
click at [1175, 550] on span "+13479283435" at bounding box center [1224, 556] width 99 height 13
click at [180, 551] on span "Stefanos Ugbit" at bounding box center [209, 556] width 92 height 16
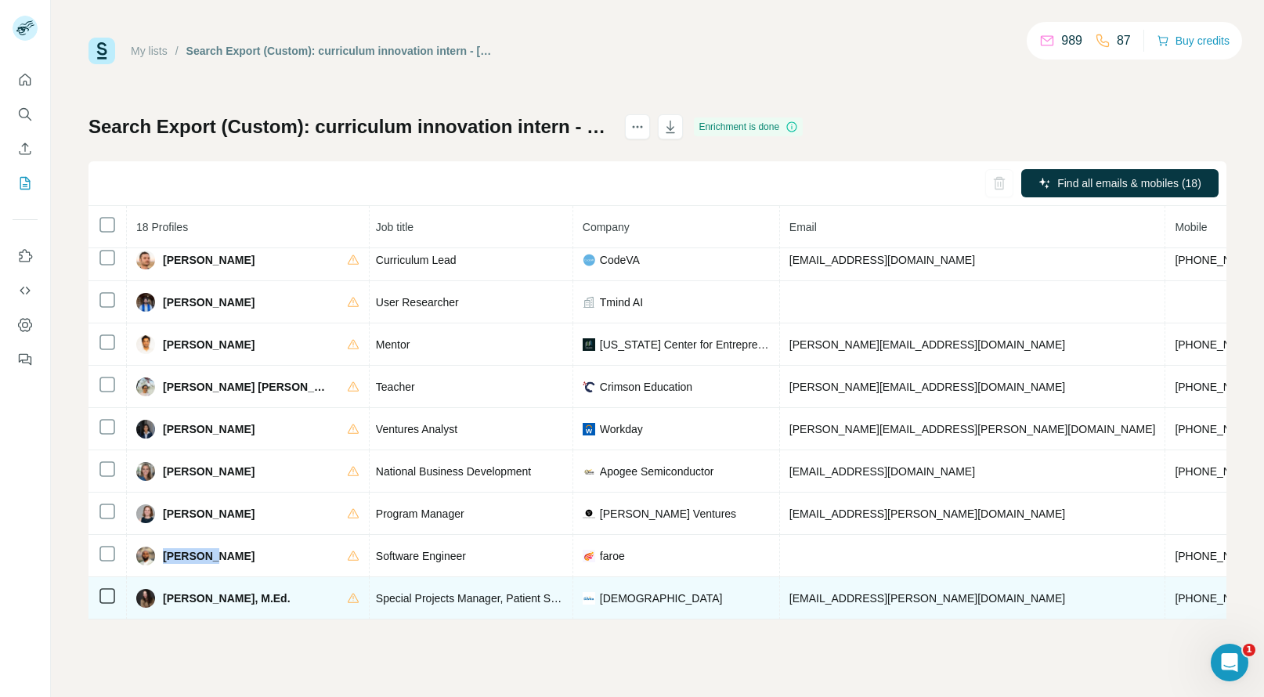
click at [1175, 595] on span "+13039413806" at bounding box center [1224, 598] width 99 height 13
click at [1166, 595] on td "+13039413806" at bounding box center [1225, 598] width 118 height 42
click at [172, 591] on span "Tess Vigil, M.Ed." at bounding box center [227, 599] width 128 height 16
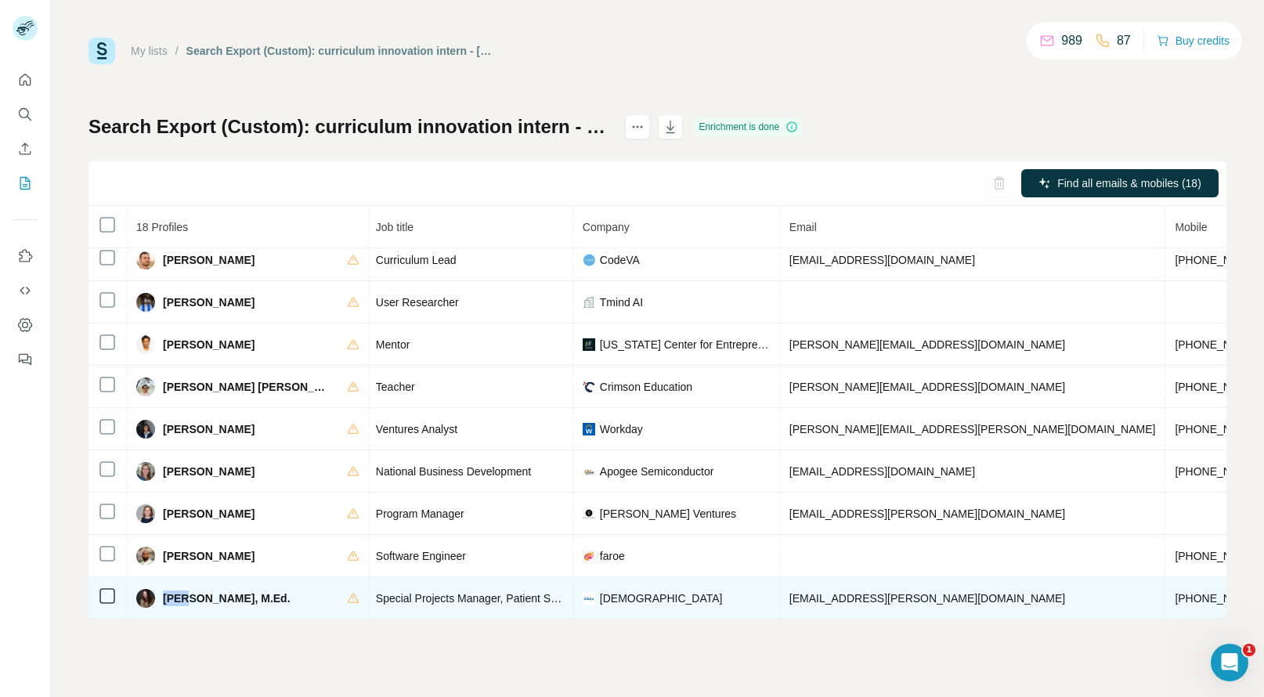
click at [172, 591] on span "Tess Vigil, M.Ed." at bounding box center [227, 599] width 128 height 16
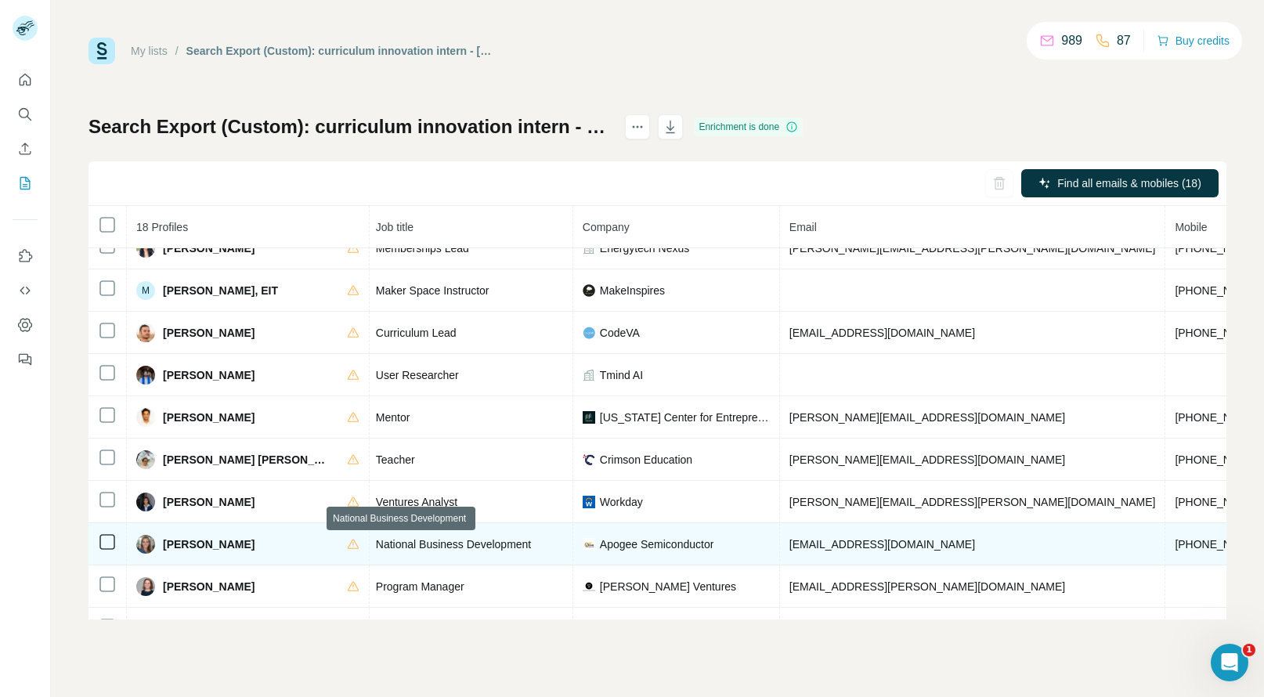
scroll to position [402, 197]
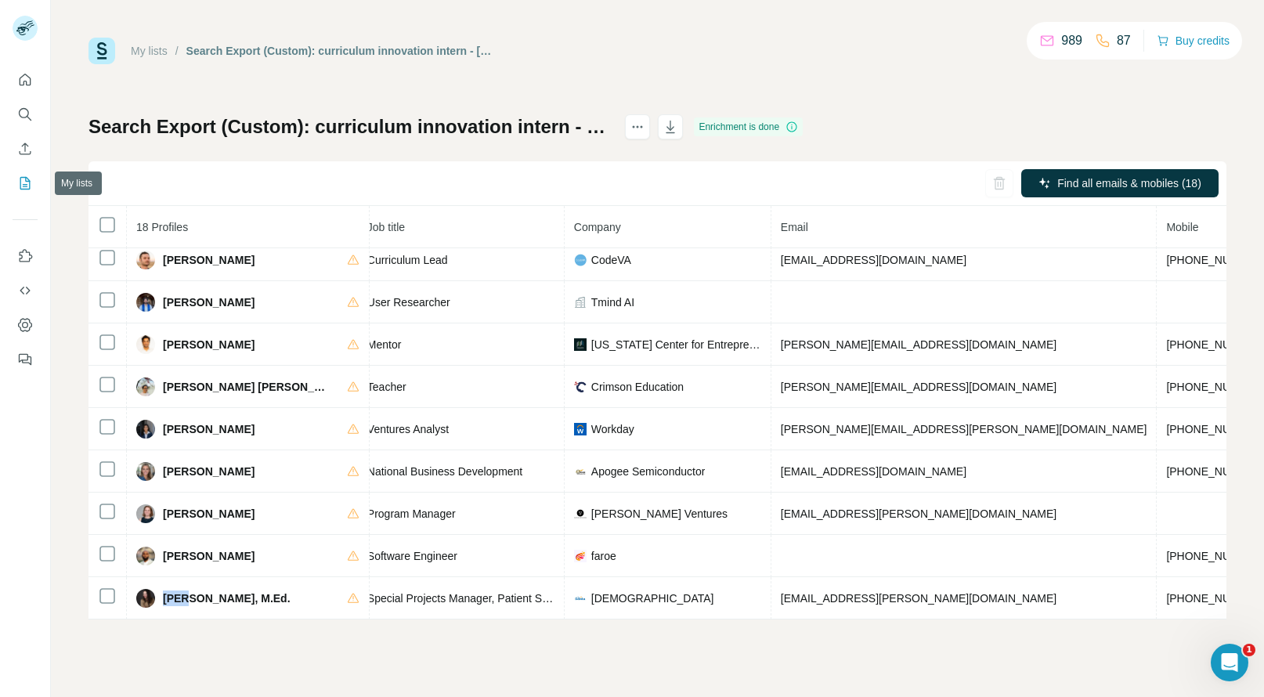
click at [21, 185] on icon "My lists" at bounding box center [25, 183] width 16 height 16
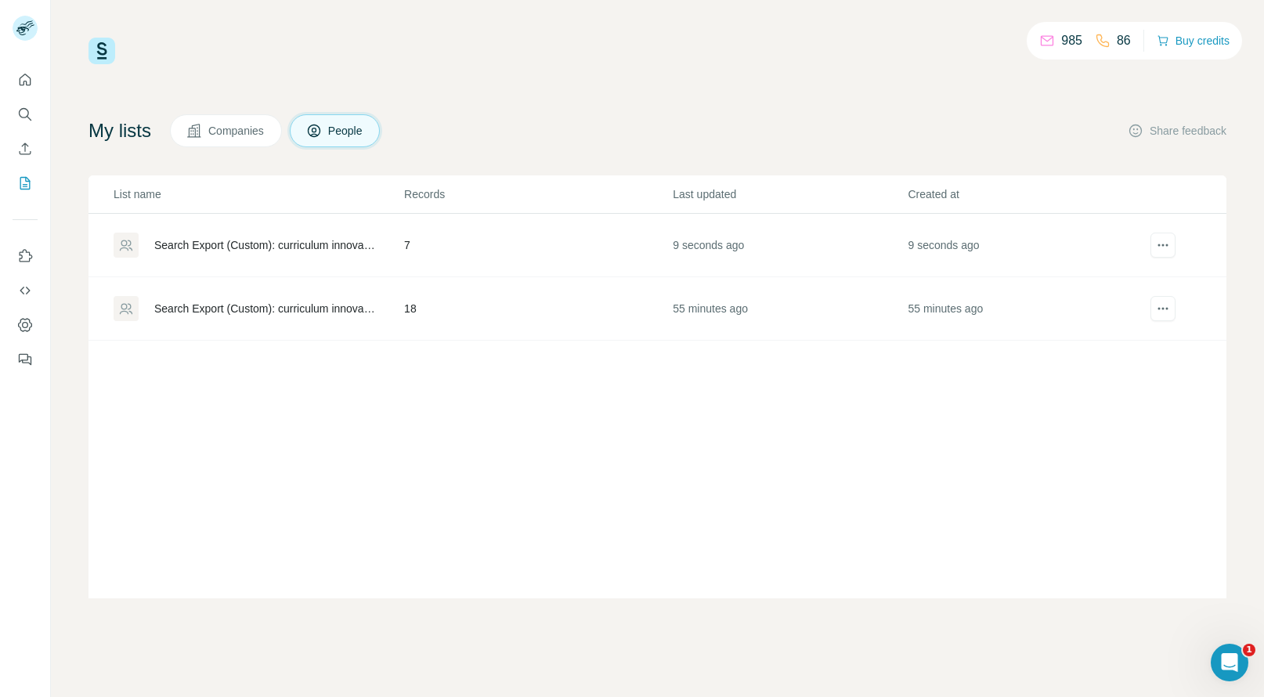
click at [237, 233] on div "Search Export (Custom): curriculum innovation intern - [DATE] 15:26" at bounding box center [258, 245] width 289 height 25
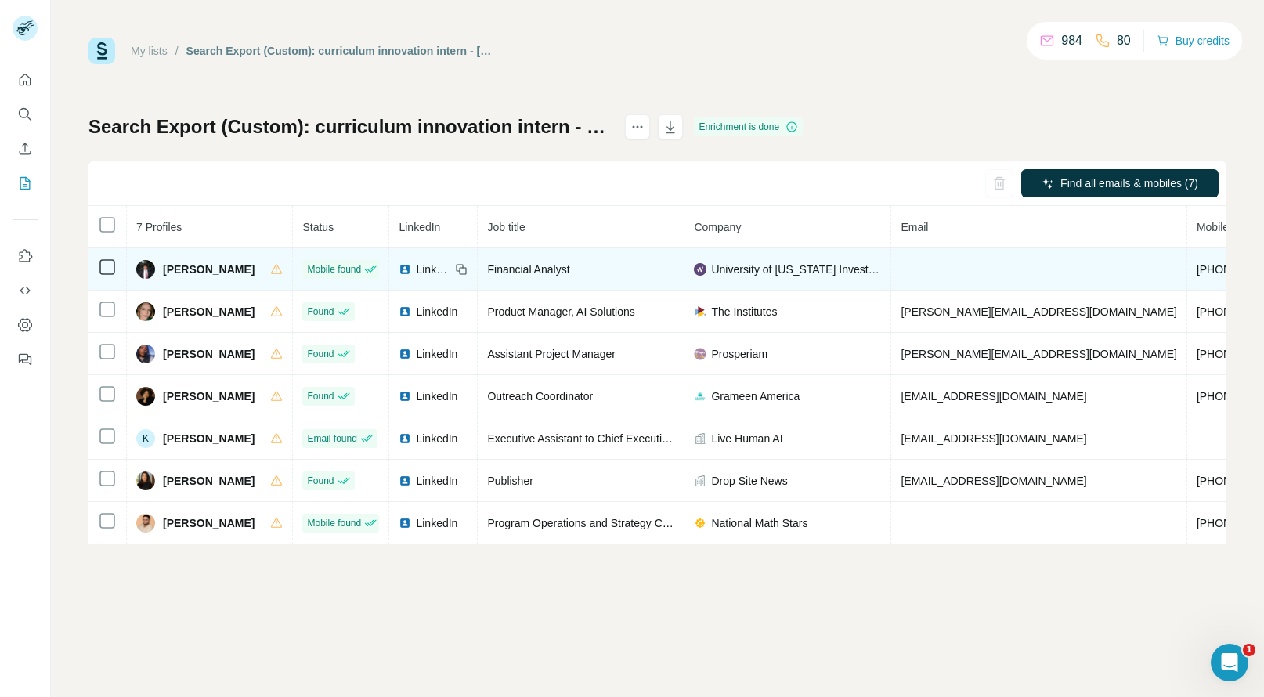
click at [1197, 269] on span "+19727657342" at bounding box center [1246, 269] width 99 height 13
click at [179, 273] on span "Akhilan Venkatesh" at bounding box center [209, 270] width 92 height 16
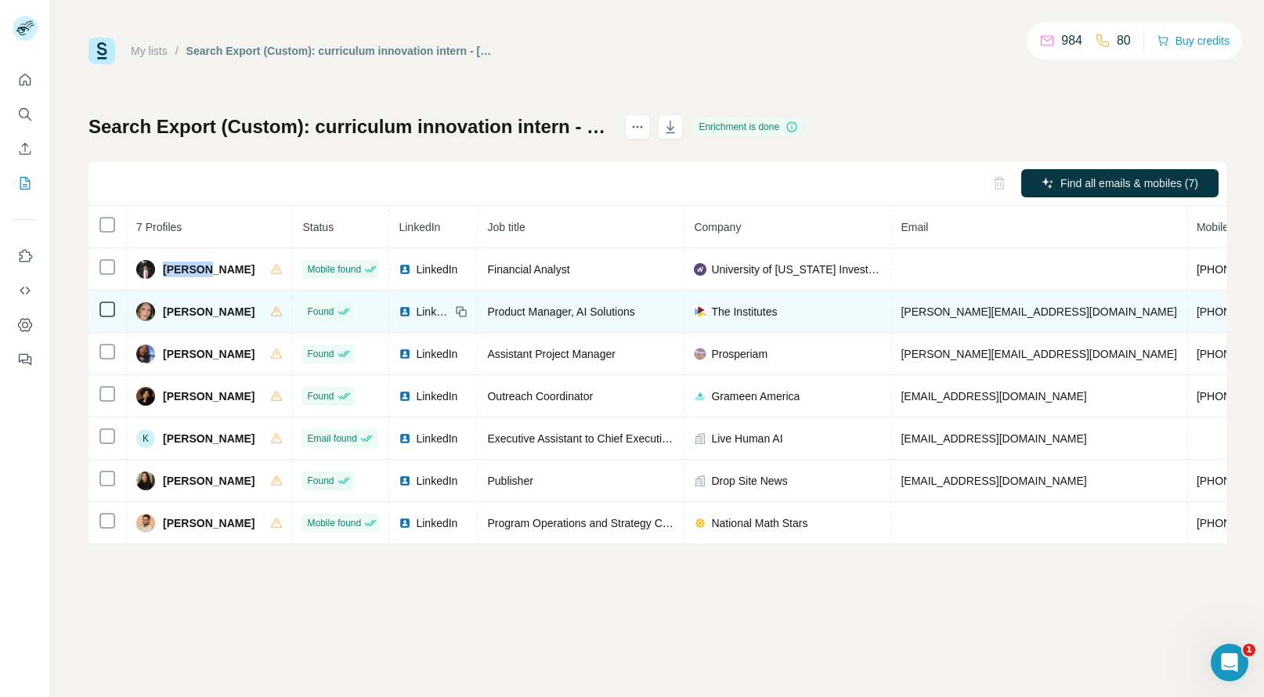
click at [1197, 311] on span "+16108239914" at bounding box center [1246, 312] width 99 height 13
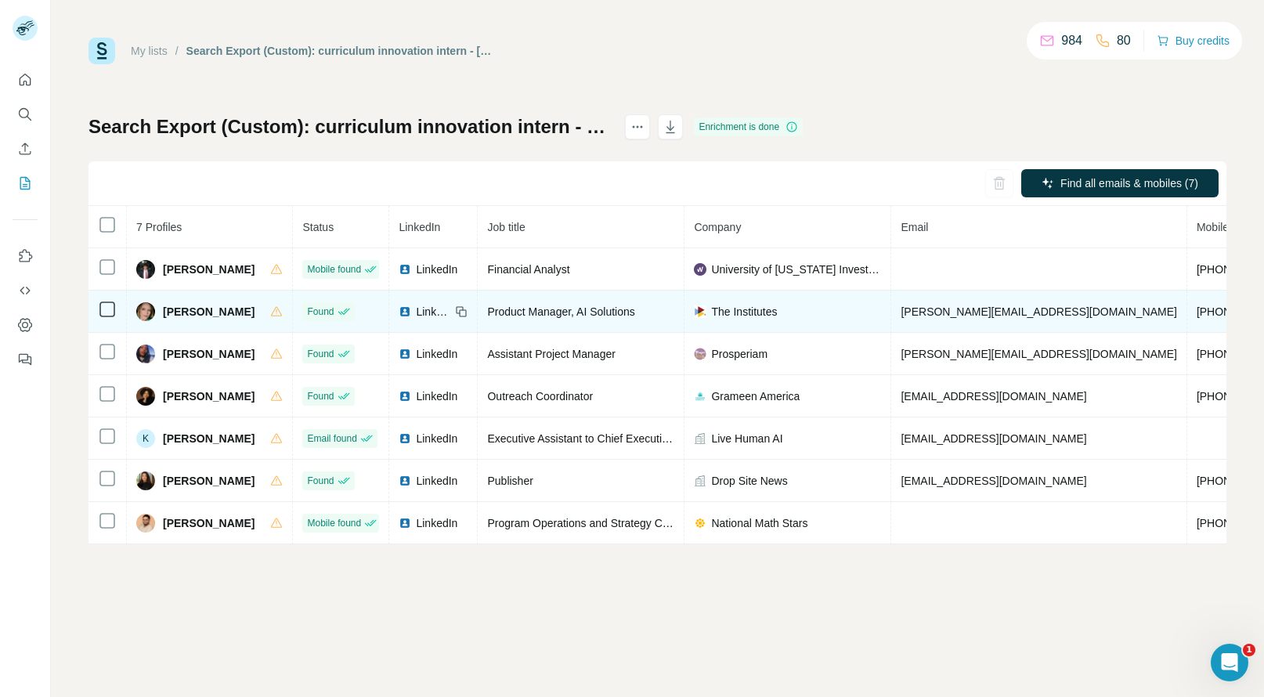
click at [176, 311] on span "Bethany Shean" at bounding box center [209, 312] width 92 height 16
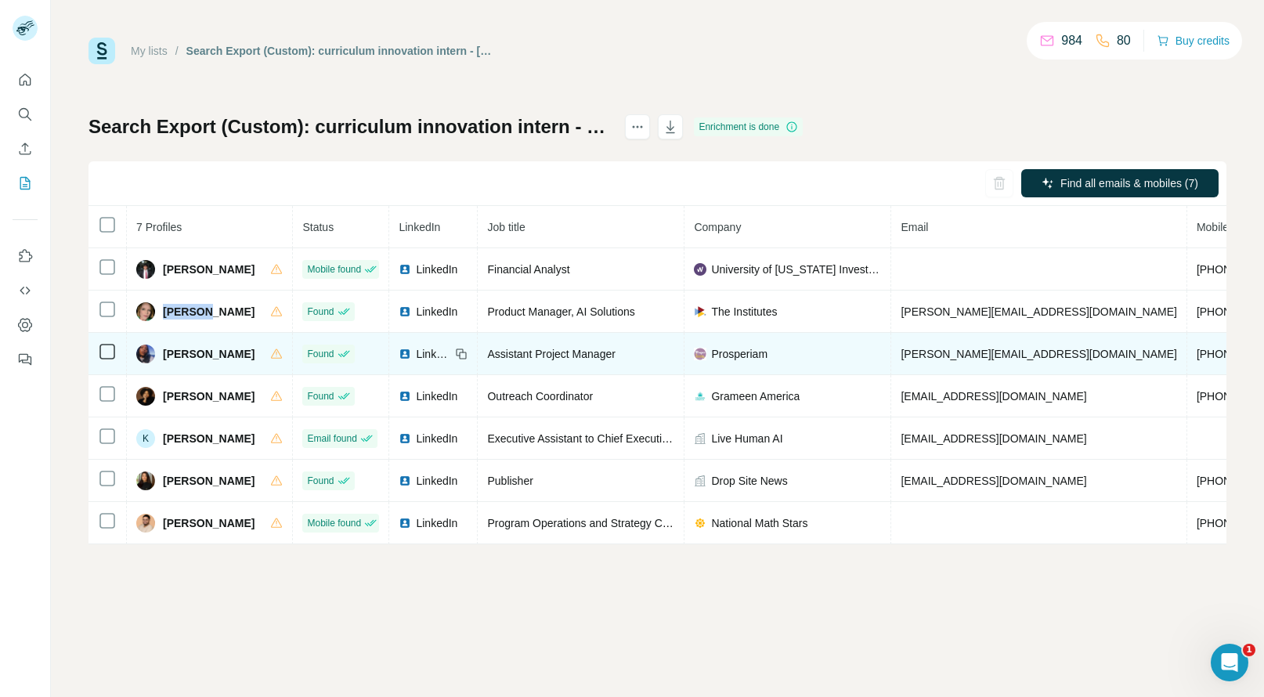
click at [1197, 351] on span "+16309627031" at bounding box center [1246, 354] width 99 height 13
click at [178, 353] on span "Brittney Thomas" at bounding box center [209, 354] width 92 height 16
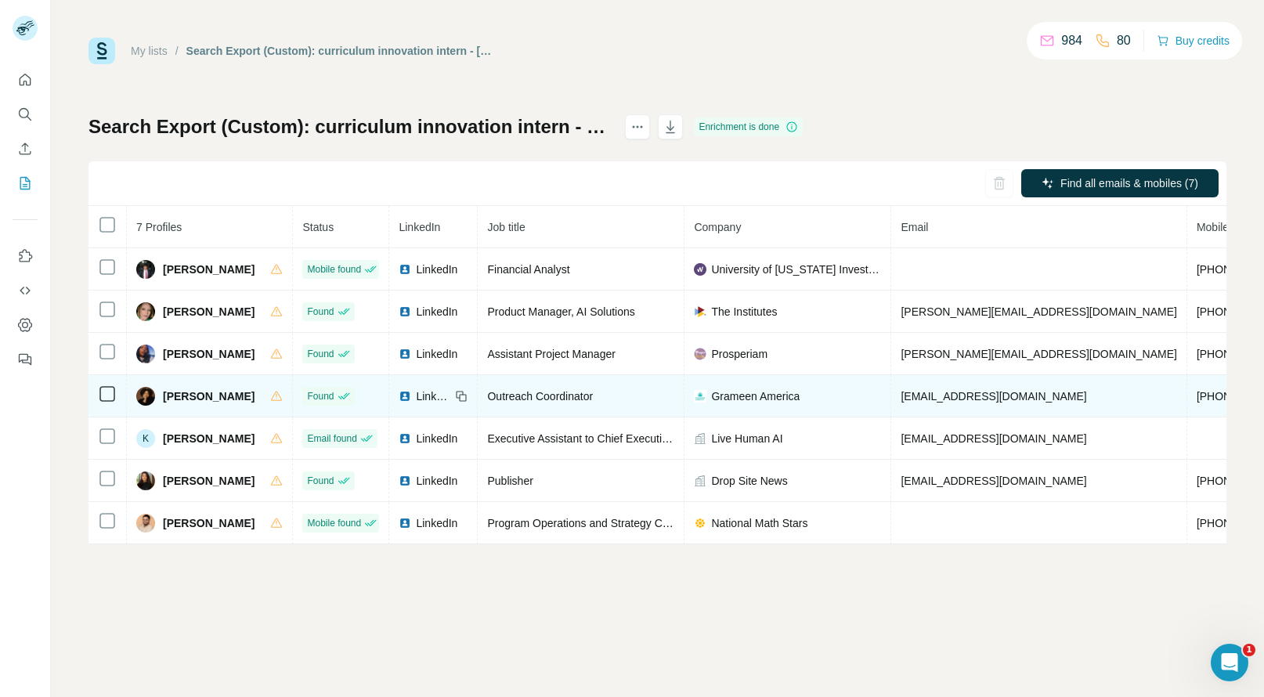
click at [1197, 394] on span "+12055203726" at bounding box center [1246, 396] width 99 height 13
click at [181, 398] on span "Jazaisha Elsberry" at bounding box center [209, 397] width 92 height 16
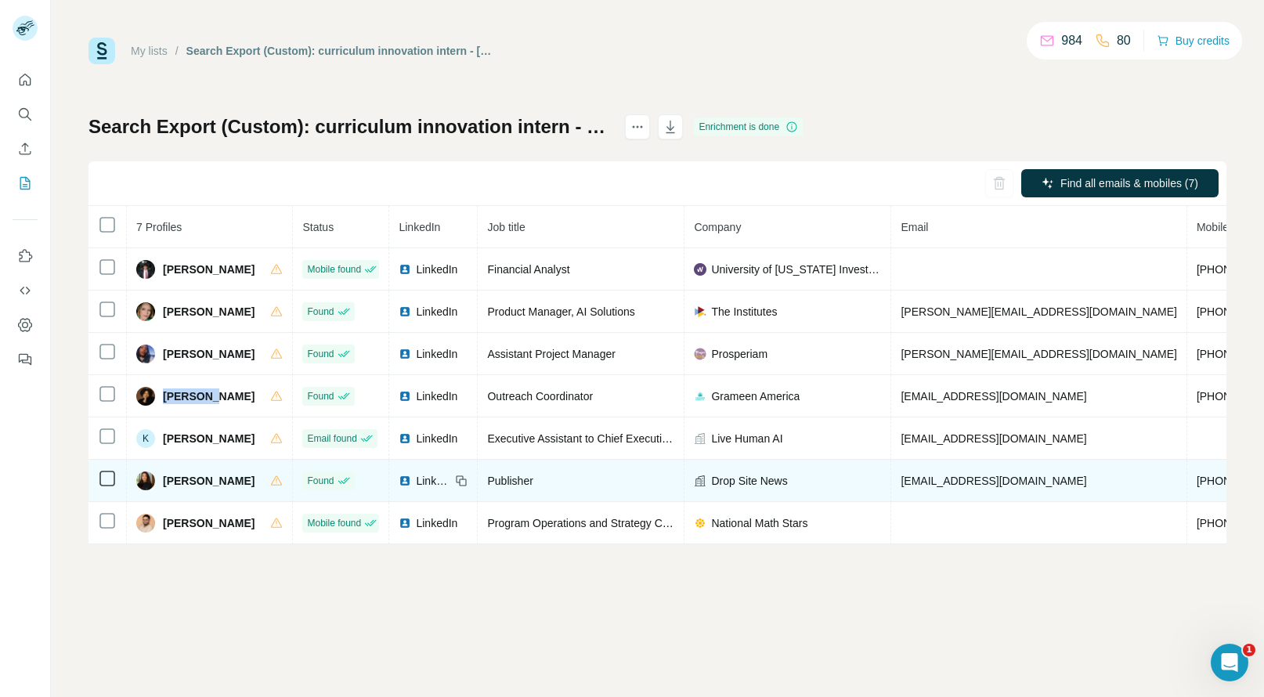
click at [1197, 479] on span "+13105703913" at bounding box center [1246, 481] width 99 height 13
click at [171, 482] on span "Nika S." at bounding box center [209, 481] width 92 height 16
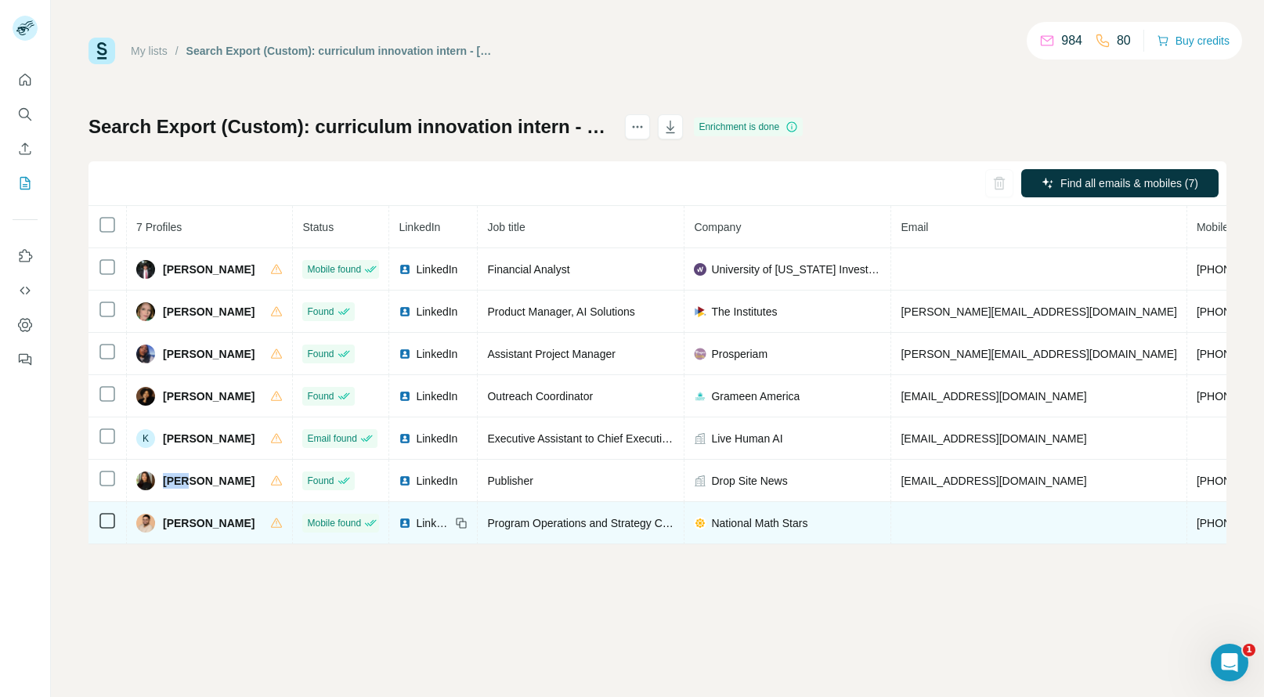
click at [1197, 524] on span "+15593043096" at bounding box center [1246, 523] width 99 height 13
click at [184, 522] on span "Richard Tucker, Jr." at bounding box center [209, 523] width 92 height 16
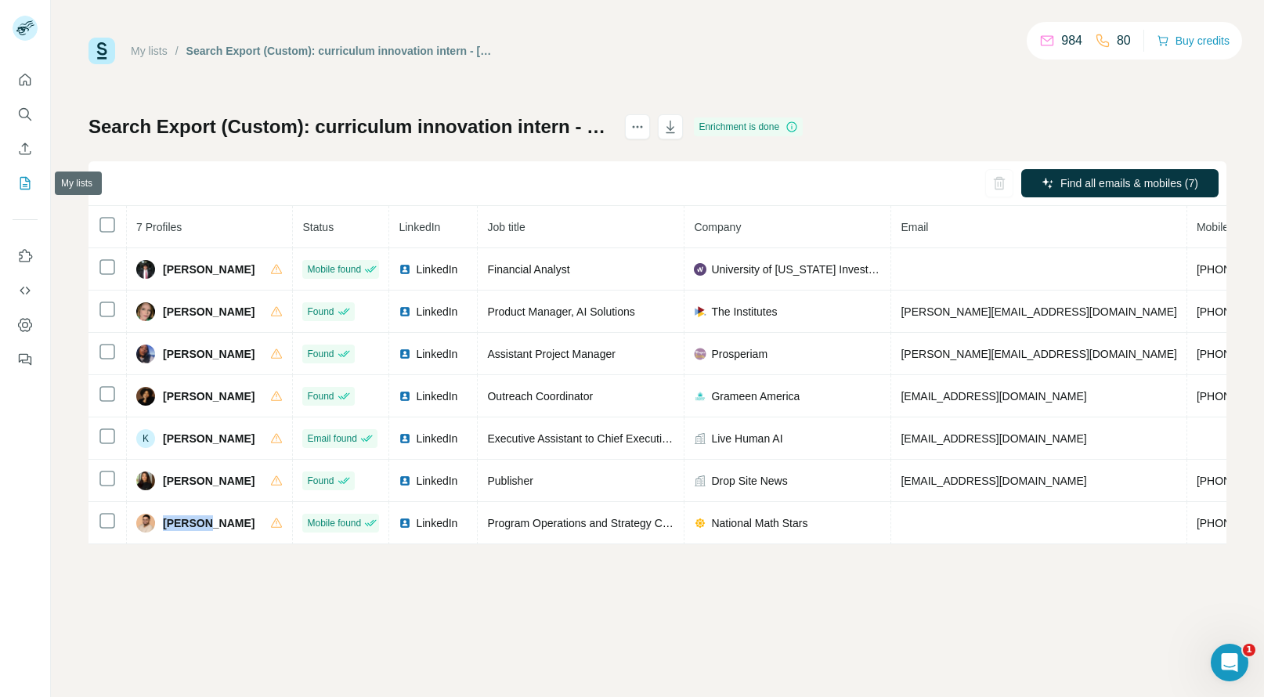
click at [24, 193] on button "My lists" at bounding box center [25, 183] width 25 height 28
click at [27, 189] on icon "My lists" at bounding box center [25, 183] width 10 height 13
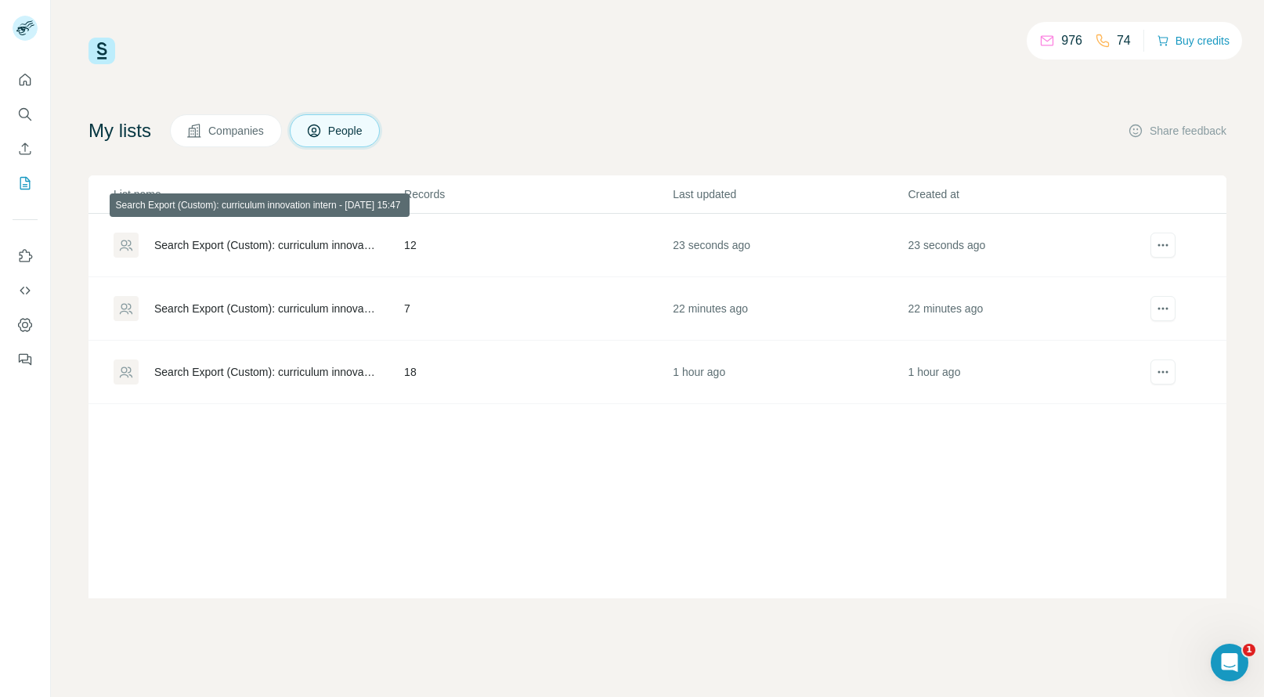
click at [316, 238] on div "Search Export (Custom): curriculum innovation intern - [DATE] 15:47" at bounding box center [265, 245] width 223 height 16
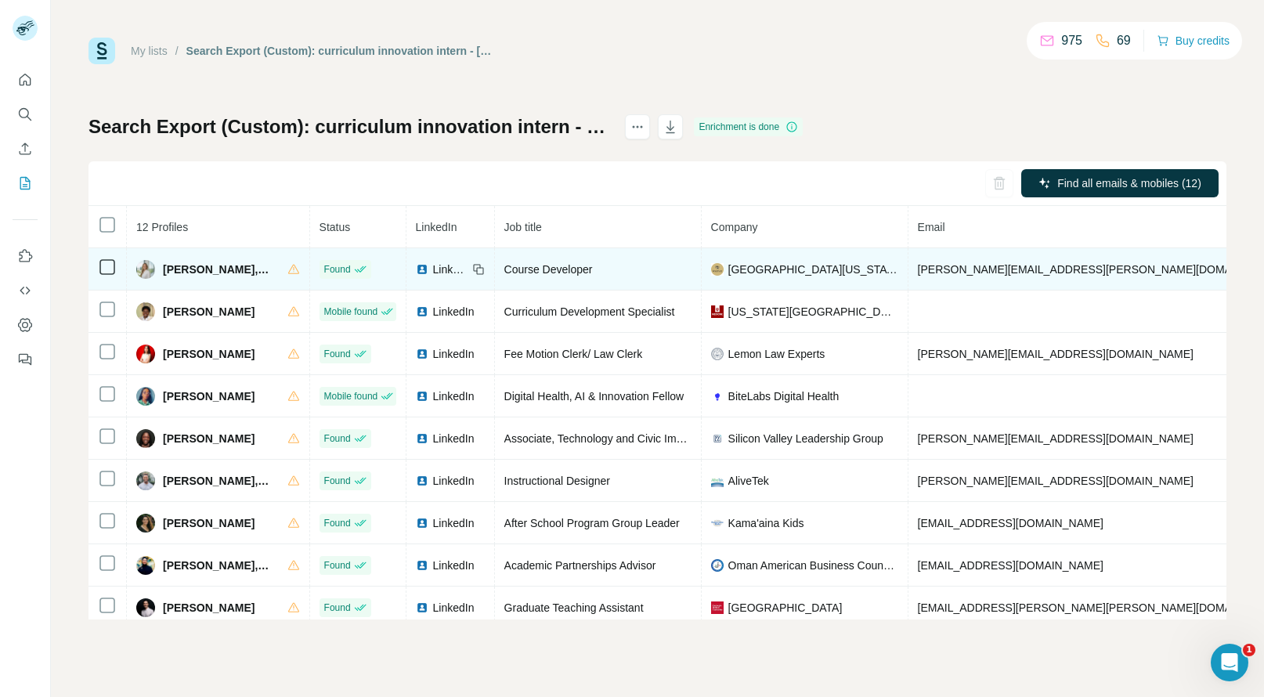
click at [178, 266] on span "[PERSON_NAME], M.Ed." at bounding box center [217, 270] width 109 height 16
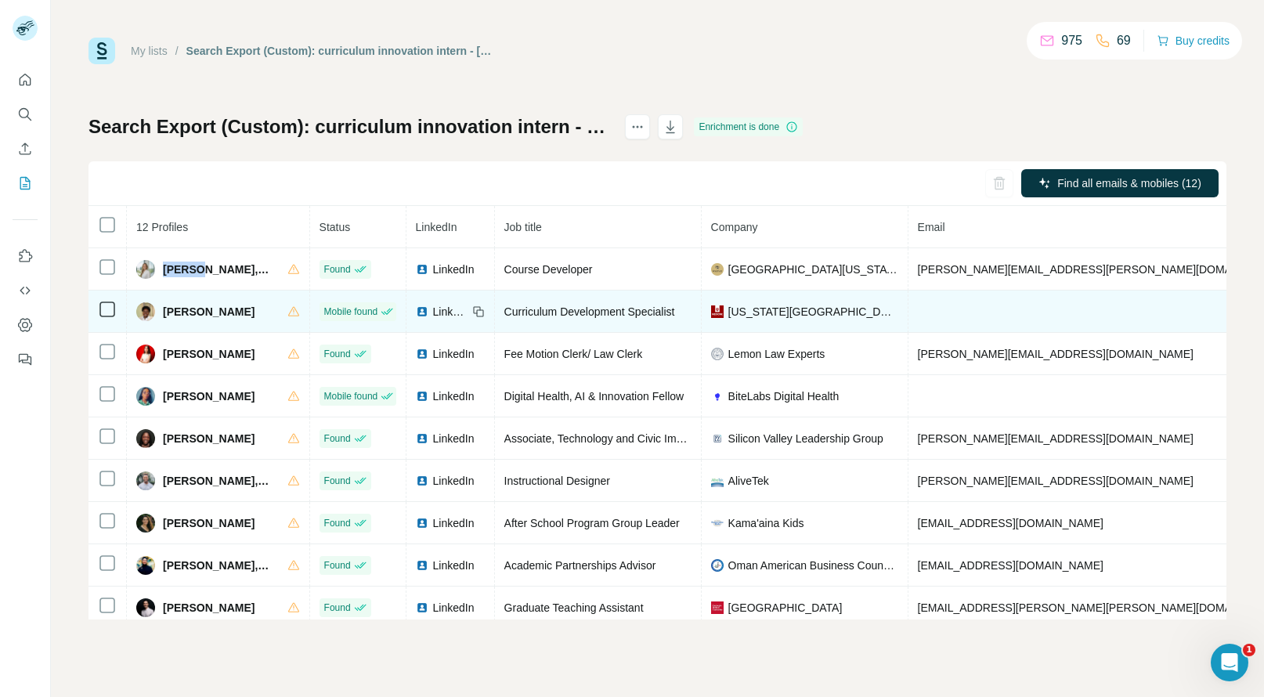
click at [182, 310] on span "[PERSON_NAME]" at bounding box center [209, 312] width 92 height 16
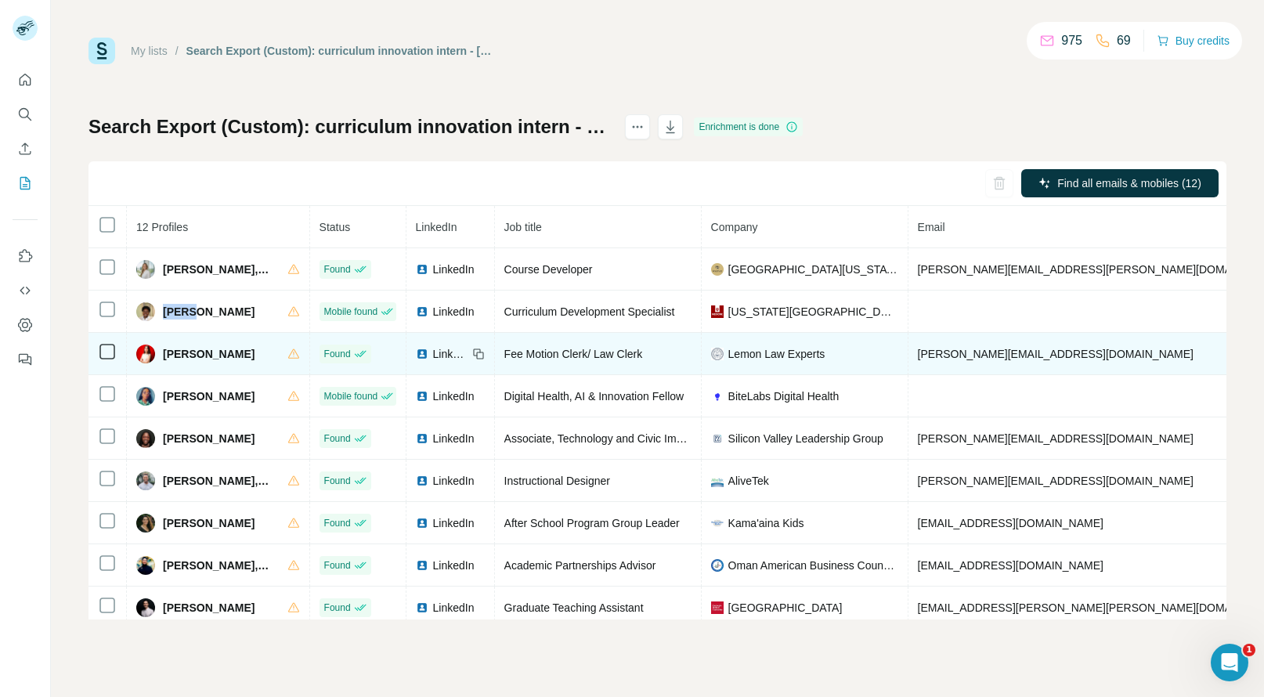
click at [175, 351] on span "[PERSON_NAME]" at bounding box center [209, 354] width 92 height 16
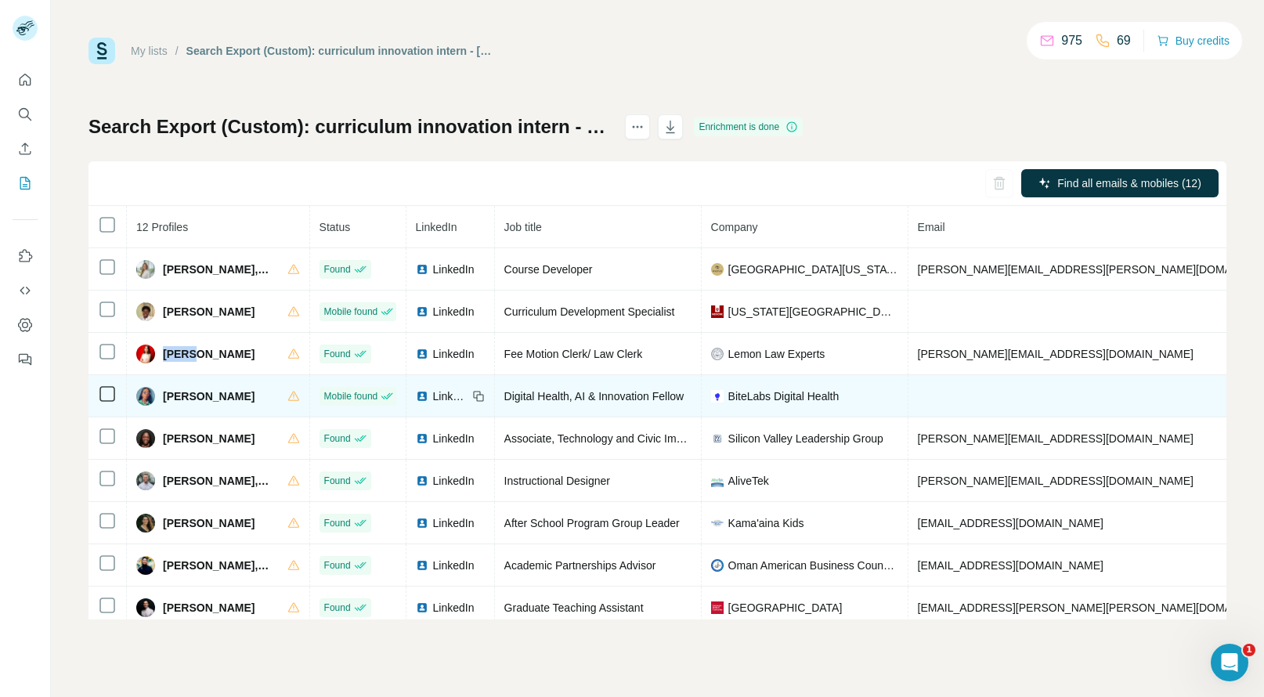
click at [183, 398] on span "[PERSON_NAME]" at bounding box center [209, 397] width 92 height 16
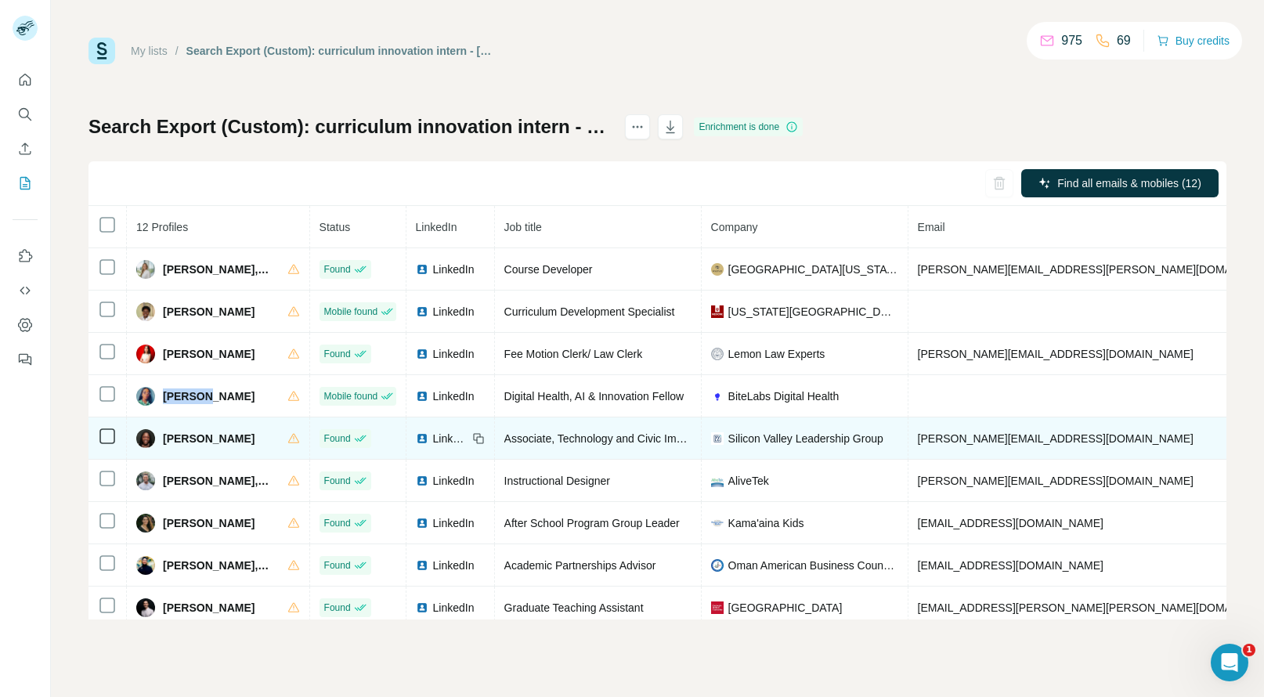
click at [187, 443] on span "[PERSON_NAME]" at bounding box center [209, 439] width 92 height 16
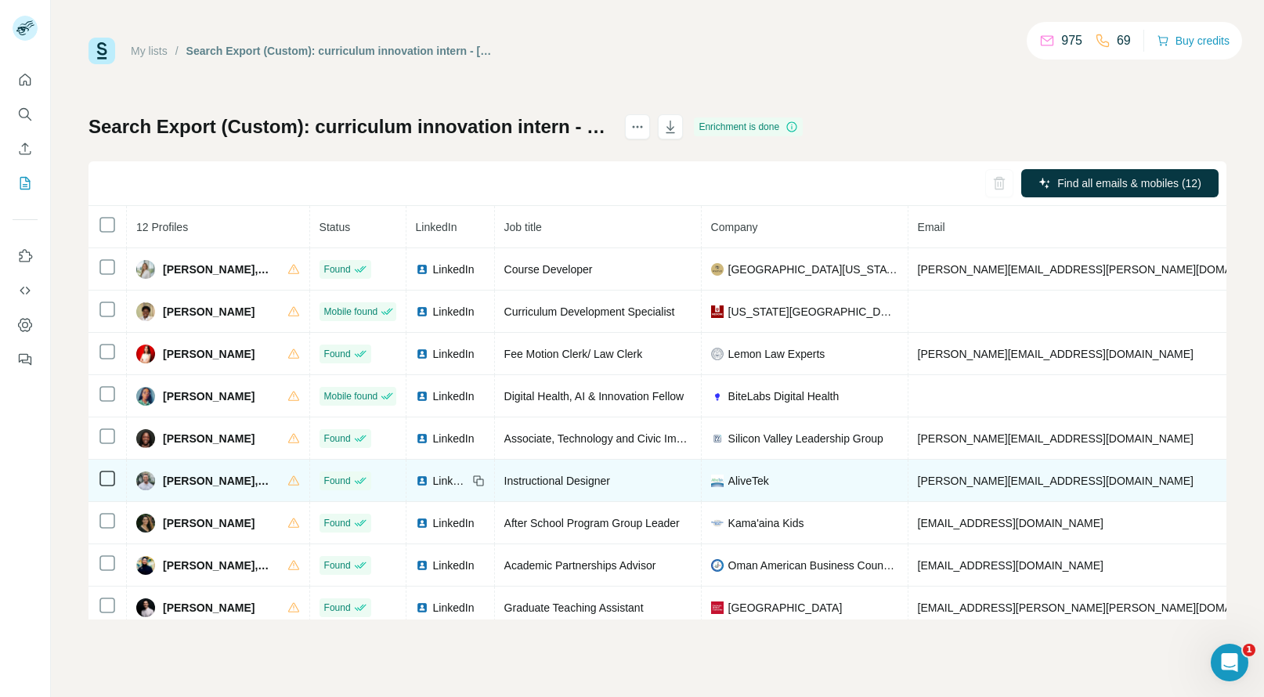
copy span "[PHONE_NUMBER]"
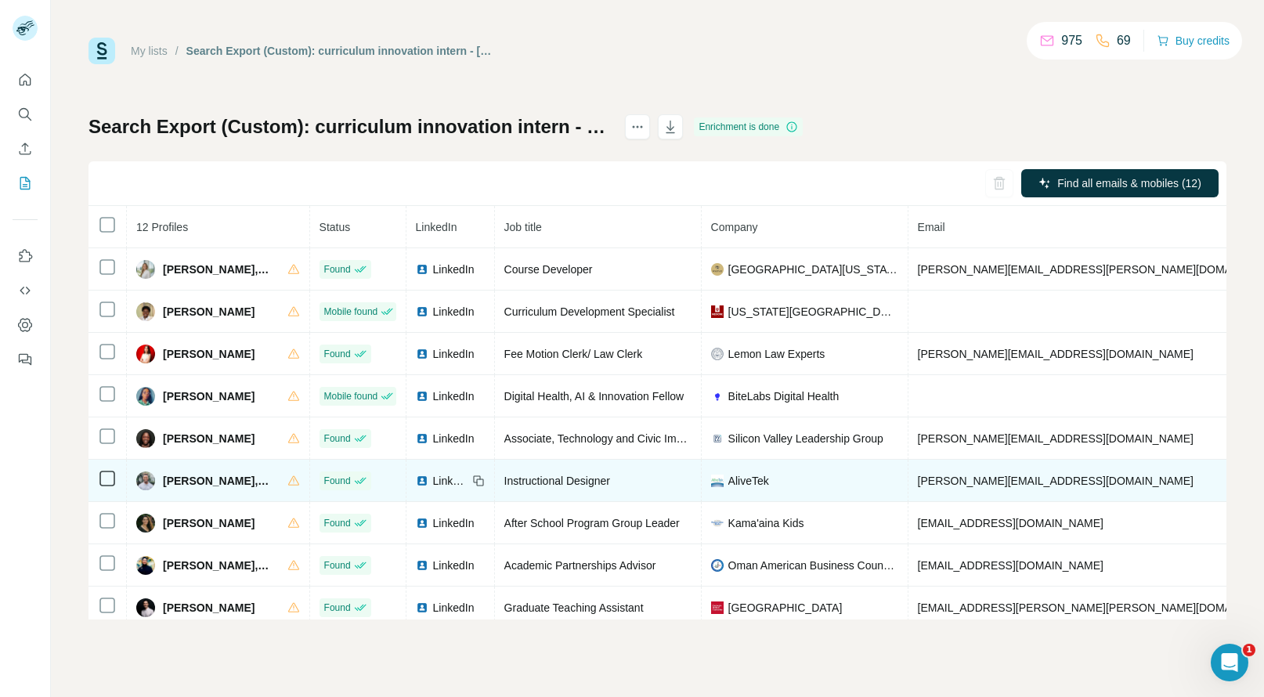
click at [173, 483] on span "[PERSON_NAME], M.Ed." at bounding box center [217, 481] width 109 height 16
copy span "[PERSON_NAME]"
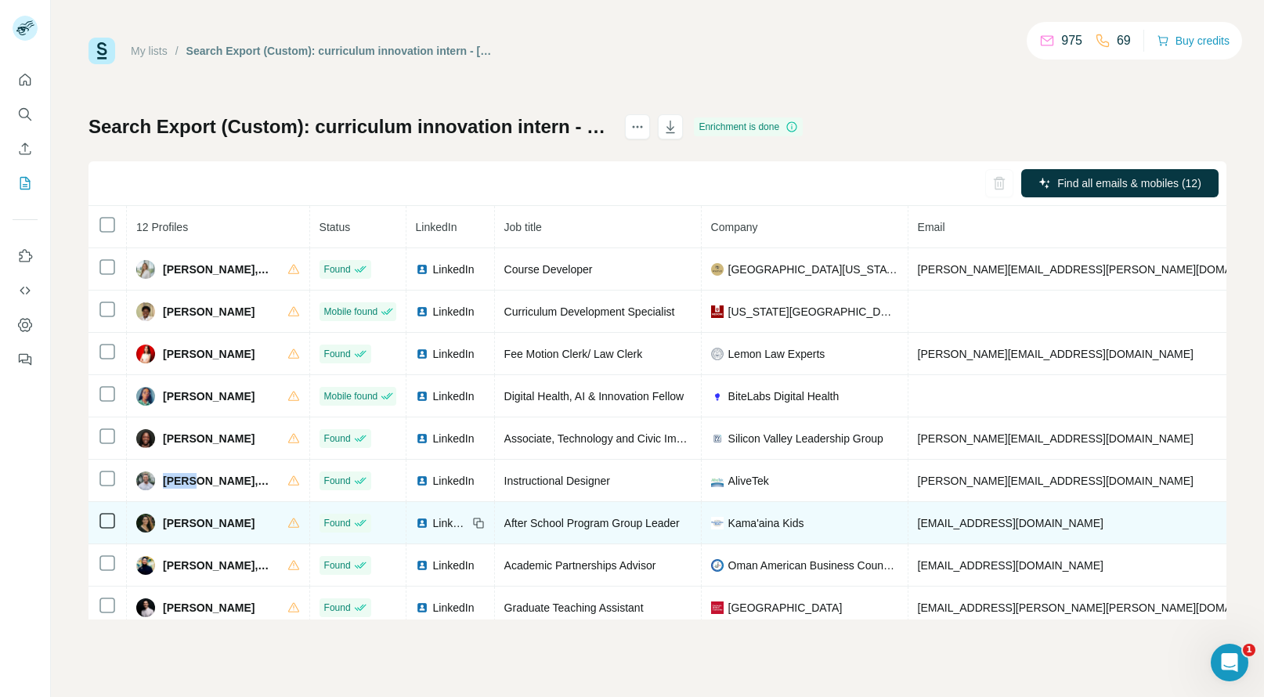
copy span "[PHONE_NUMBER]"
click at [186, 526] on span "[PERSON_NAME]" at bounding box center [209, 523] width 92 height 16
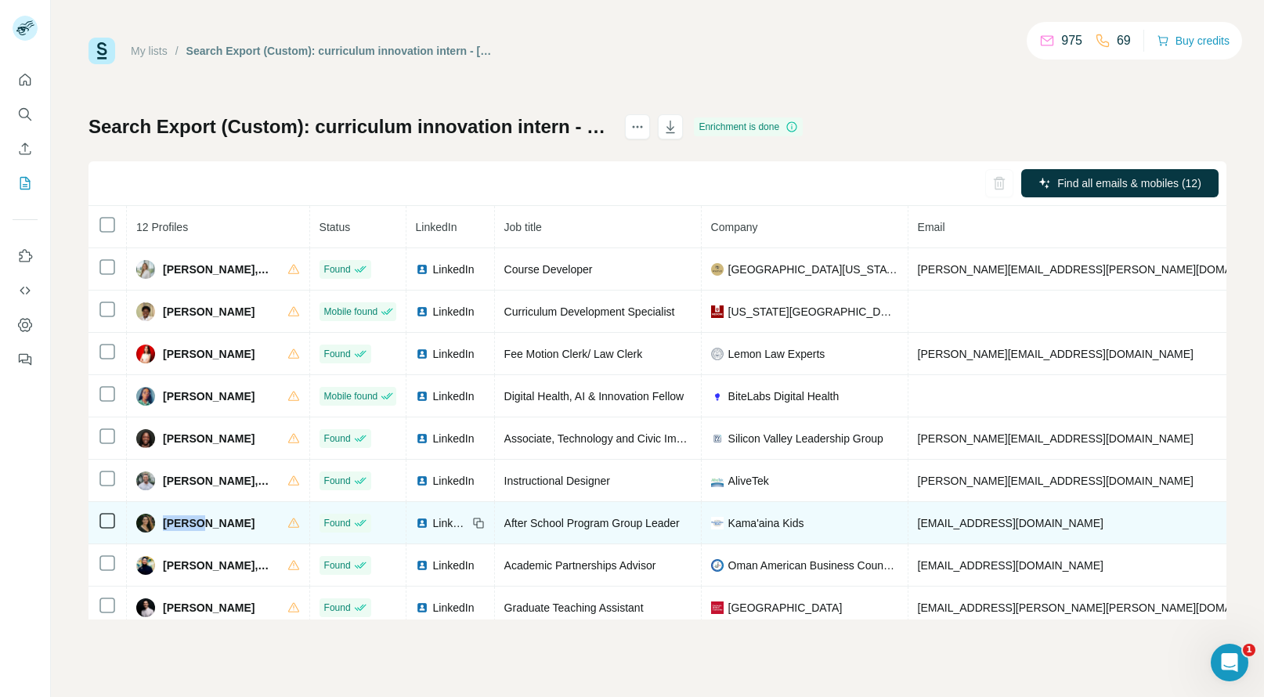
click at [186, 526] on span "[PERSON_NAME]" at bounding box center [209, 523] width 92 height 16
copy span "Karima"
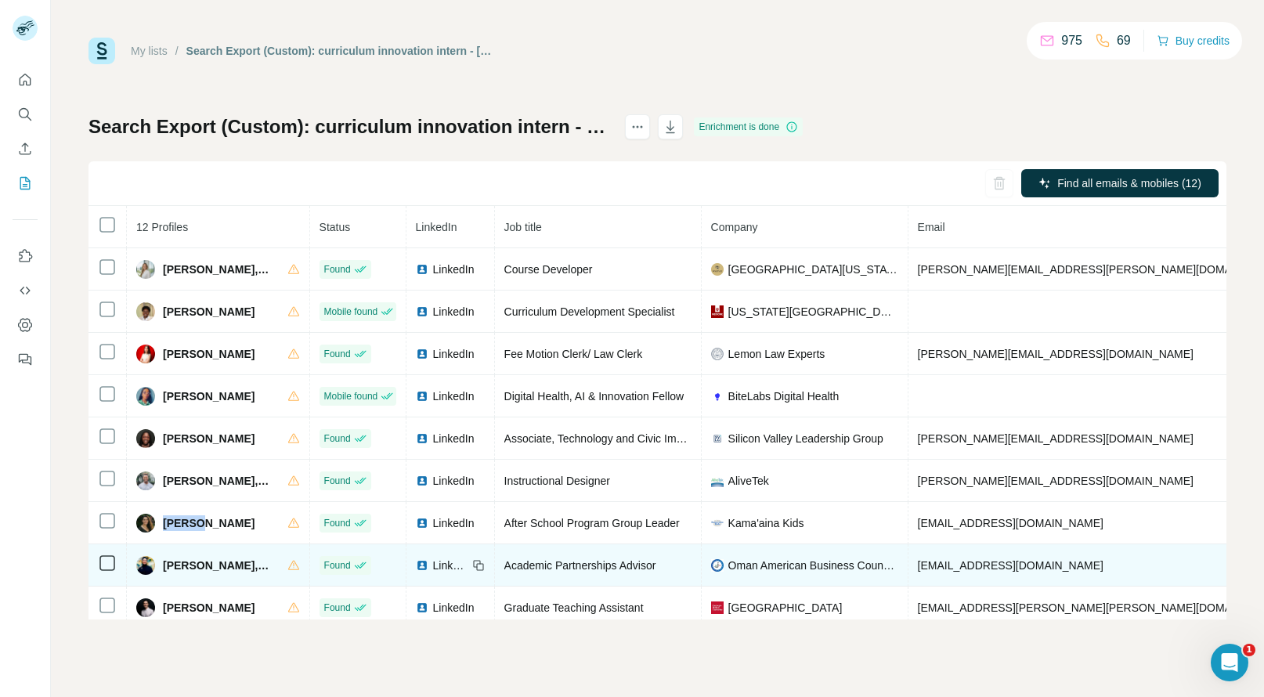
copy span "[PHONE_NUMBER]"
click at [177, 570] on span "[PERSON_NAME], MPH" at bounding box center [217, 566] width 109 height 16
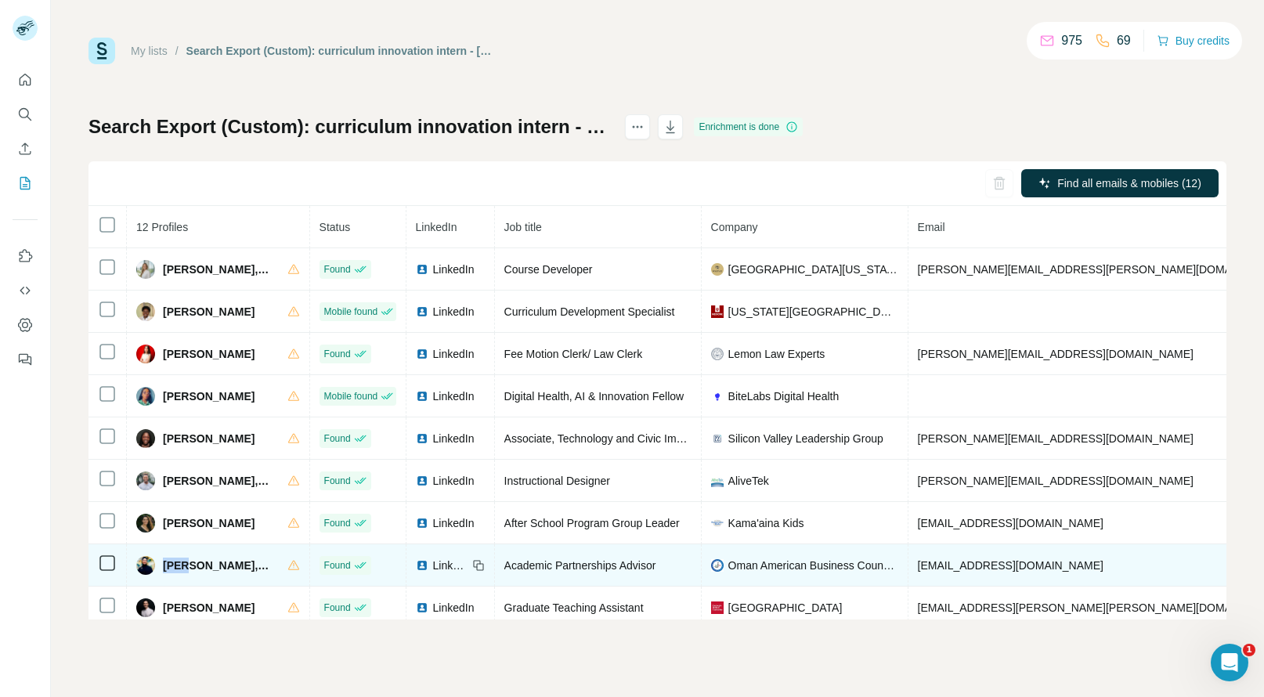
click at [177, 570] on span "[PERSON_NAME], MPH" at bounding box center [217, 566] width 109 height 16
copy span "Mena"
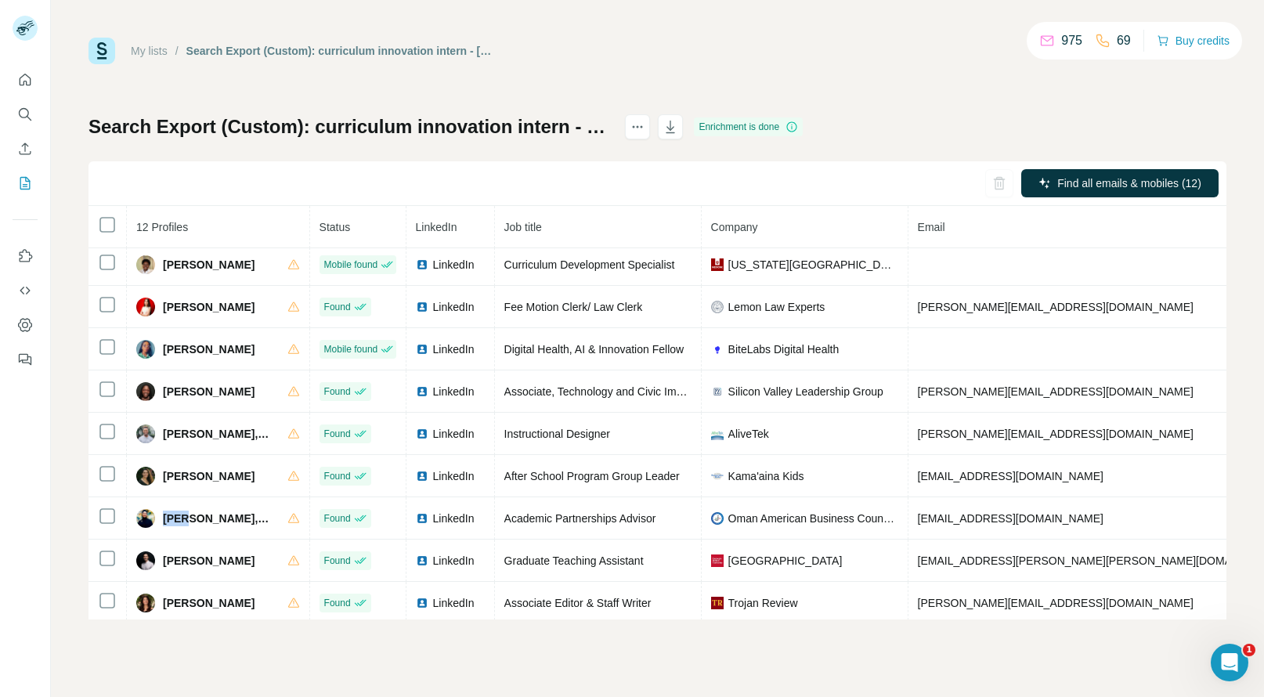
scroll to position [94, 0]
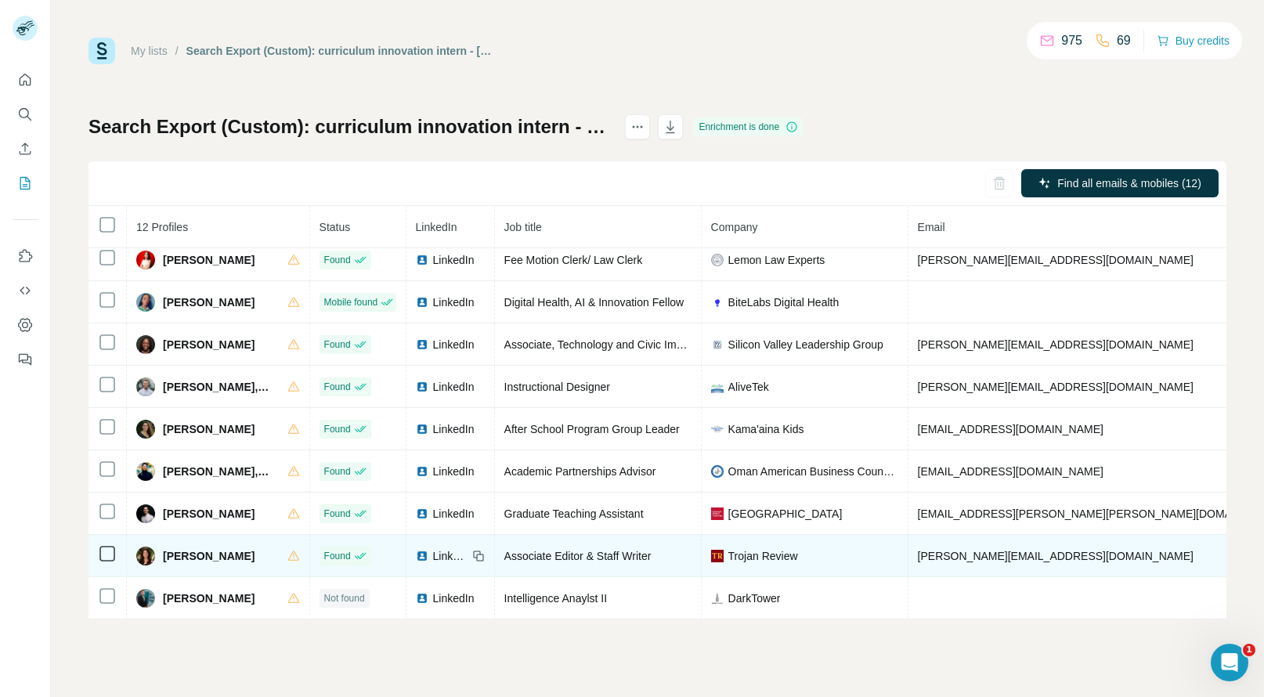
copy span "[PHONE_NUMBER]"
click at [178, 558] on span "[PERSON_NAME]" at bounding box center [209, 556] width 92 height 16
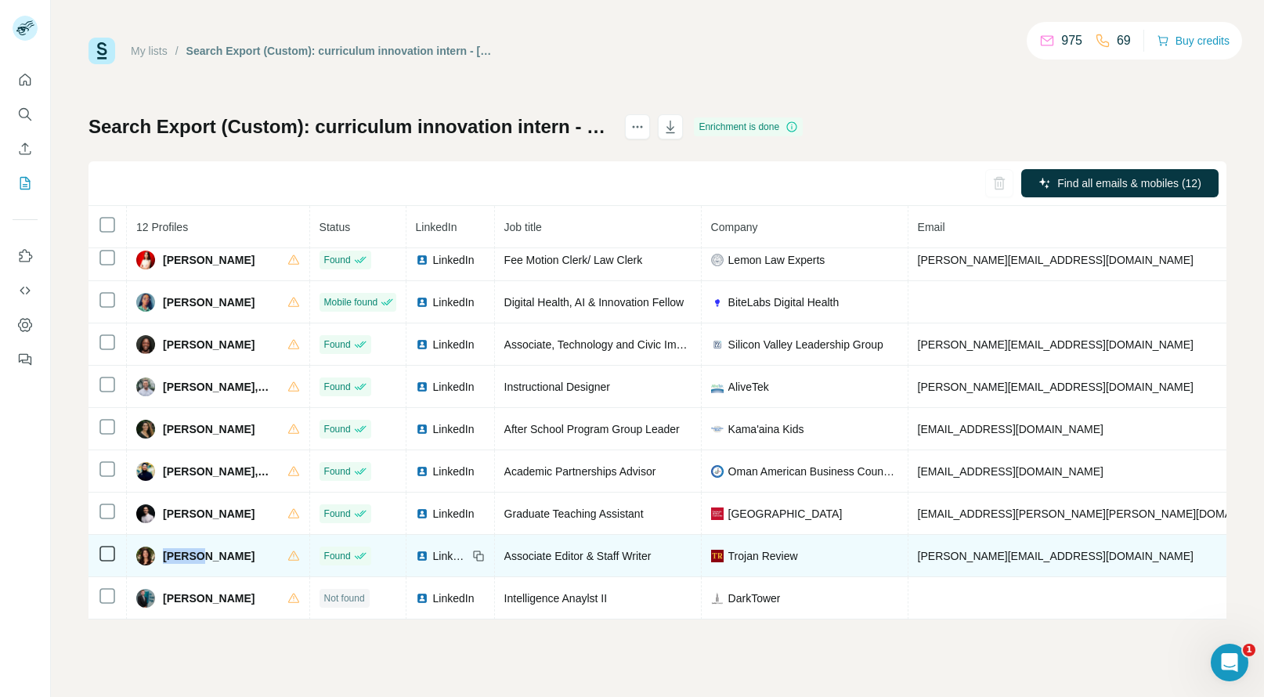
click at [178, 558] on span "[PERSON_NAME]" at bounding box center [209, 556] width 92 height 16
copy span "[PERSON_NAME]"
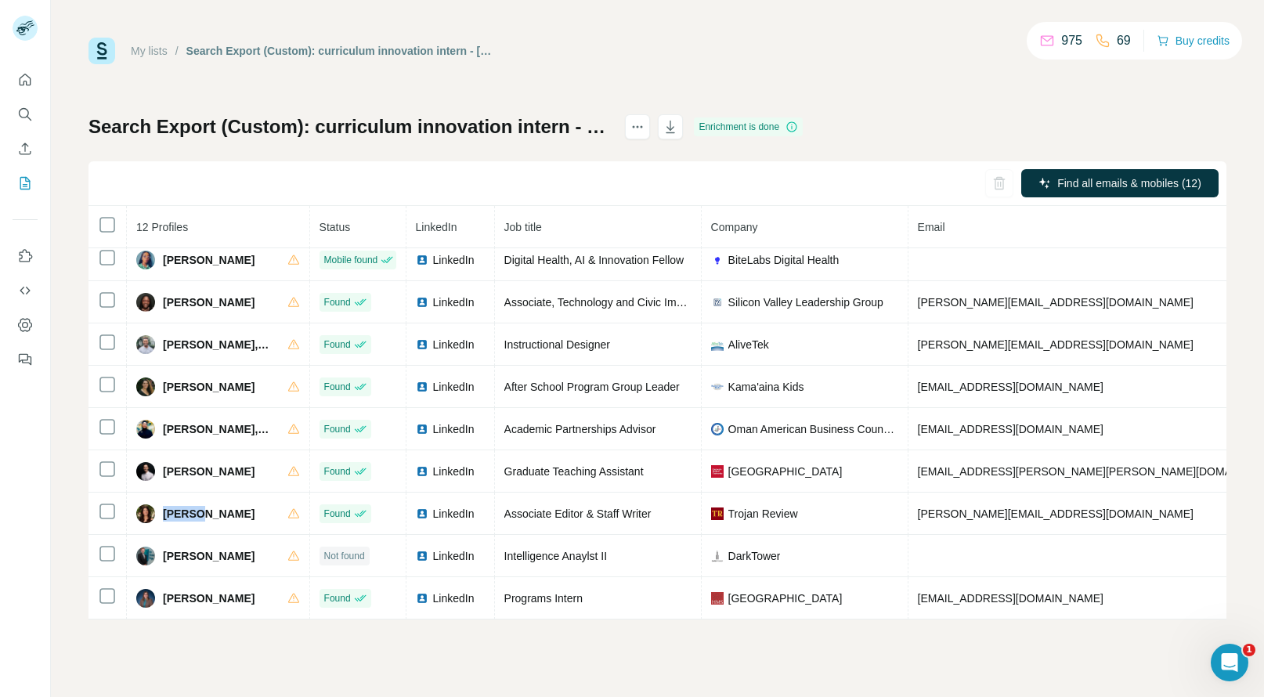
scroll to position [148, 0]
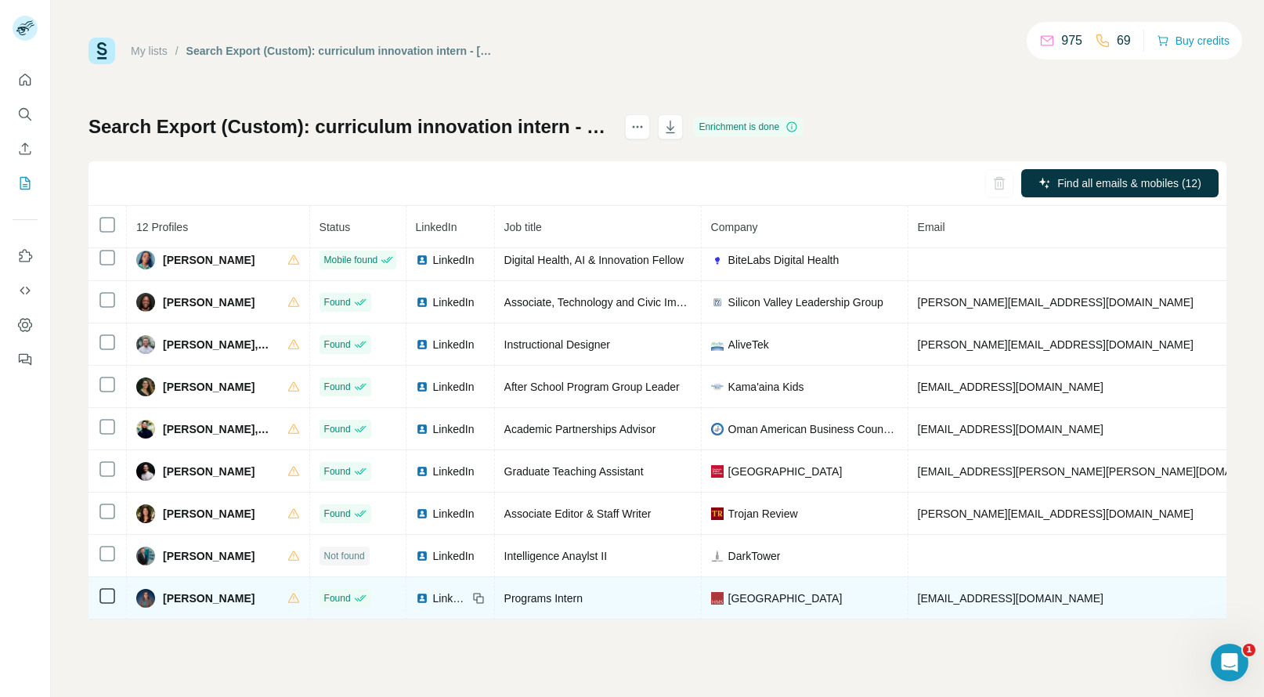
copy span "[PHONE_NUMBER]"
click at [168, 591] on span "[PERSON_NAME]" at bounding box center [209, 599] width 92 height 16
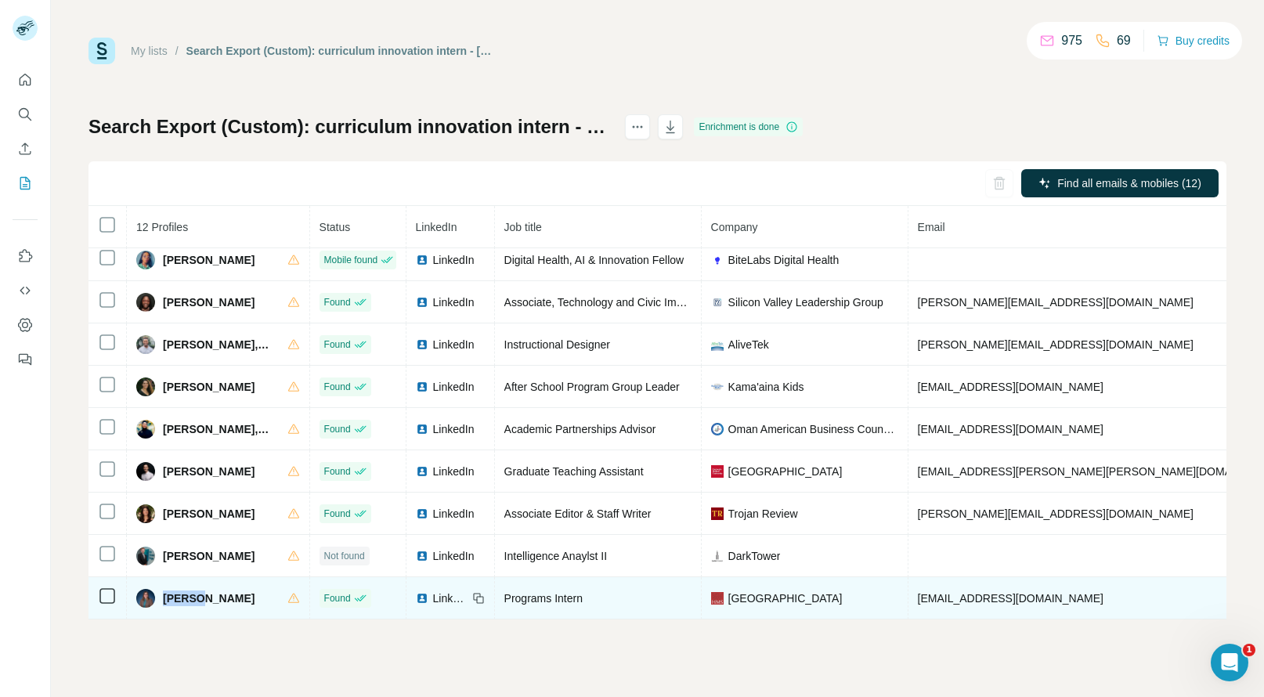
click at [168, 591] on span "[PERSON_NAME]" at bounding box center [209, 599] width 92 height 16
copy span "[PERSON_NAME]"
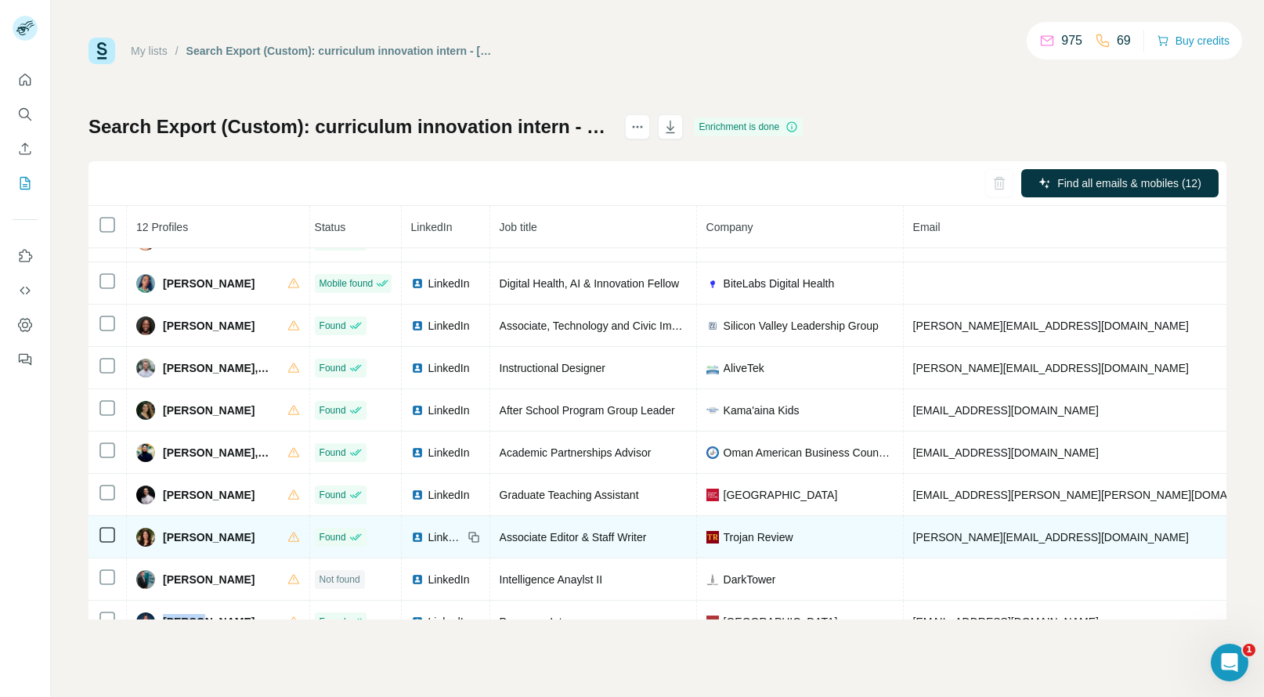
scroll to position [148, 5]
